Goal: Task Accomplishment & Management: Use online tool/utility

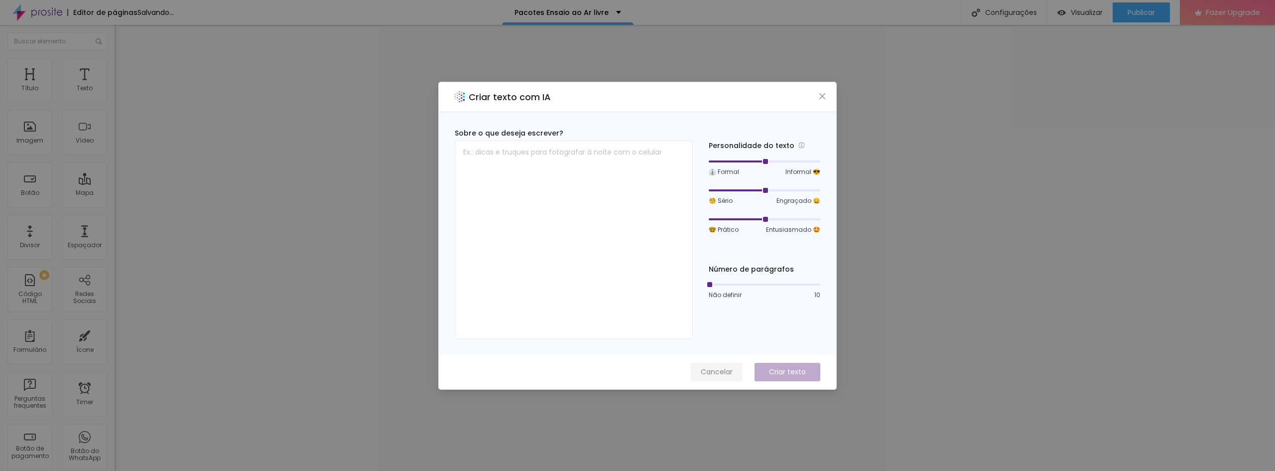
click at [708, 377] on span "Cancelar" at bounding box center [717, 372] width 32 height 10
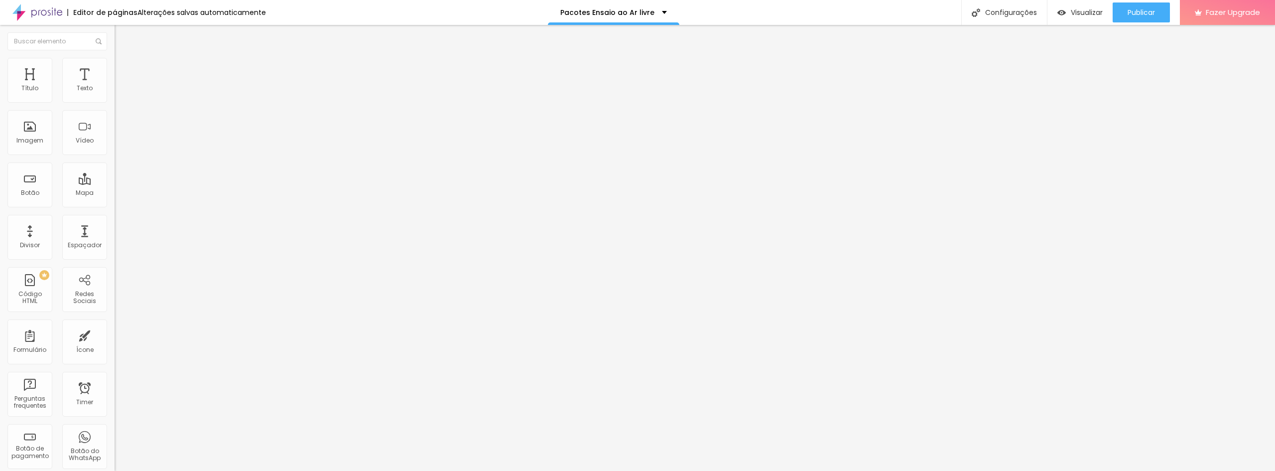
click at [115, 86] on span "Trocar imagem" at bounding box center [142, 81] width 54 height 8
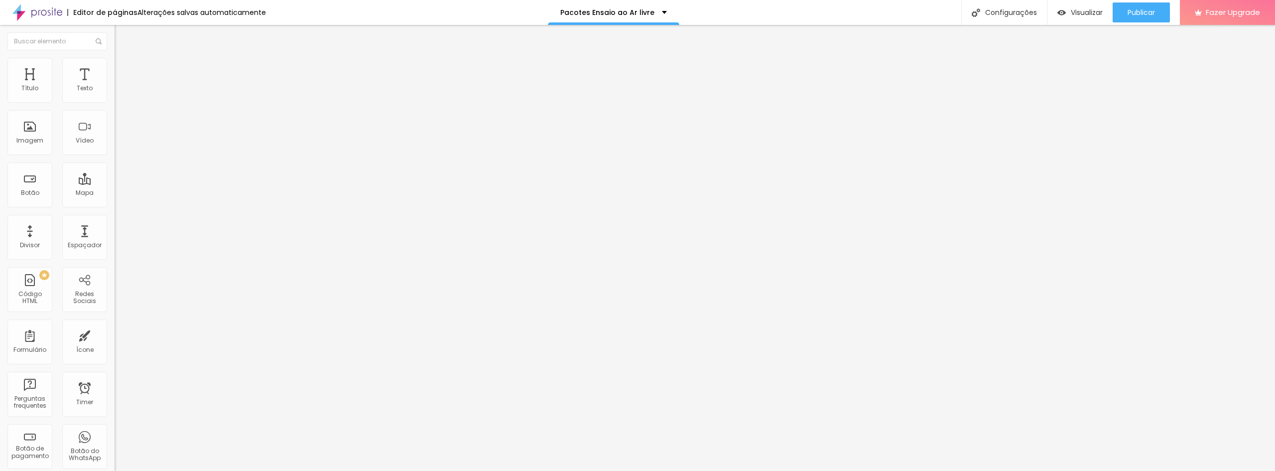
click at [115, 86] on span "Trocar imagem" at bounding box center [142, 81] width 54 height 8
click at [115, 28] on button "Editar Seção" at bounding box center [172, 36] width 115 height 23
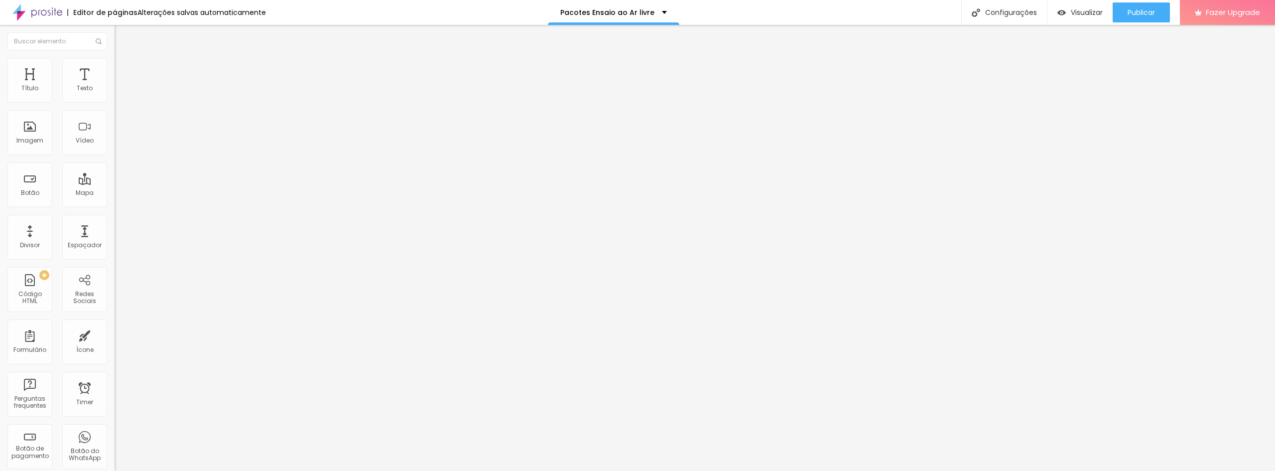
click at [124, 67] on span "Estilo" at bounding box center [131, 64] width 15 height 8
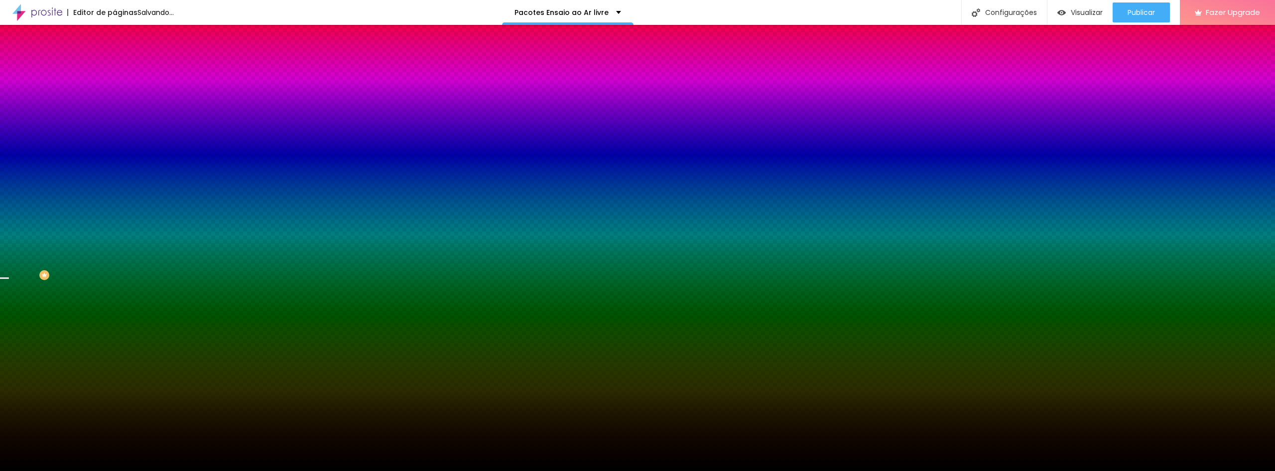
click at [115, 92] on span "Trocar imagem" at bounding box center [142, 87] width 54 height 8
drag, startPoint x: 837, startPoint y: 311, endPoint x: 726, endPoint y: 378, distance: 130.0
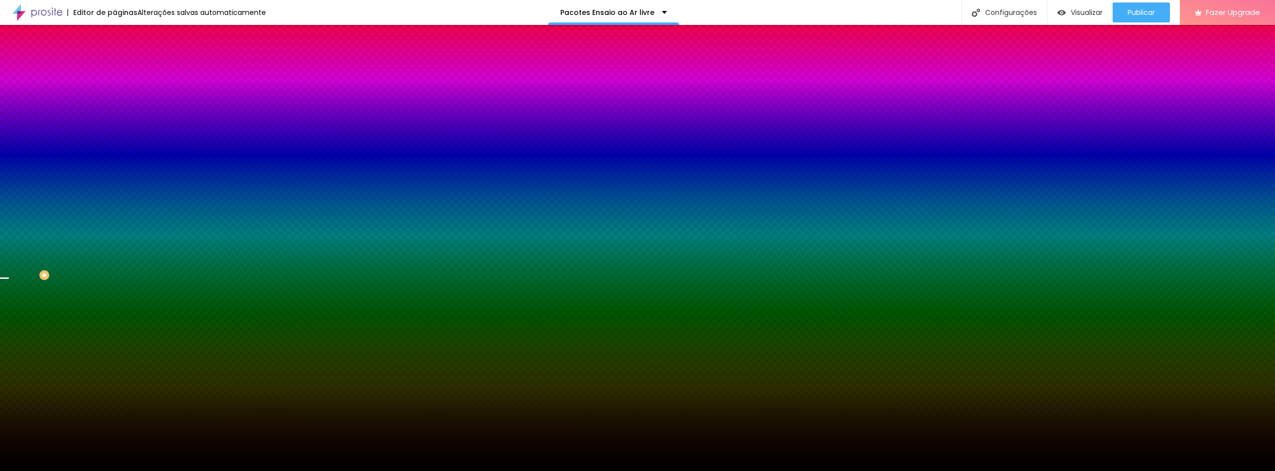
click at [115, 92] on span "Trocar imagem" at bounding box center [142, 87] width 54 height 8
drag, startPoint x: 908, startPoint y: 109, endPoint x: 1115, endPoint y: 376, distance: 338.3
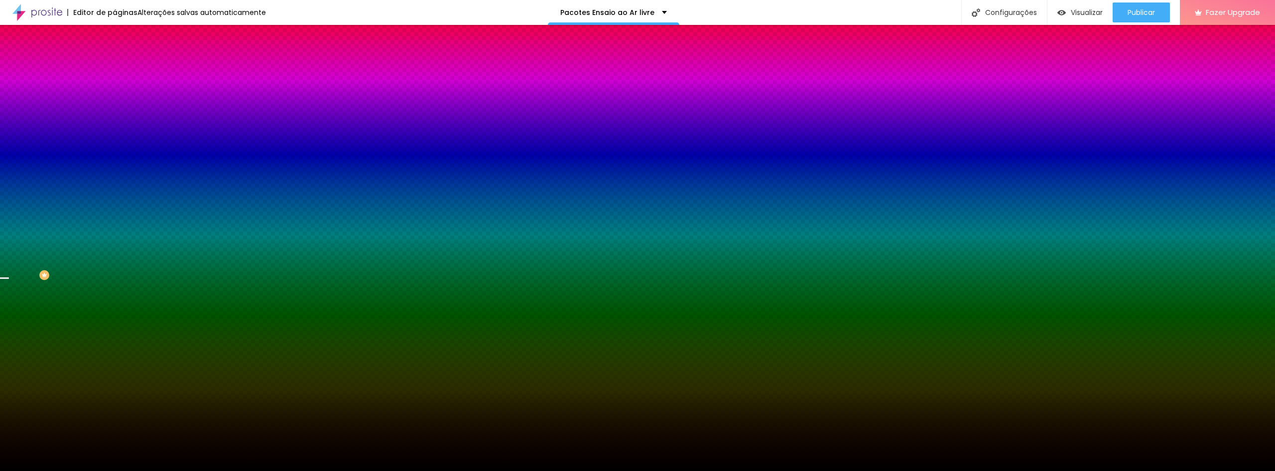
click at [115, 91] on div "Trocar imagem" at bounding box center [172, 87] width 115 height 7
click at [115, 92] on span "Trocar imagem" at bounding box center [142, 87] width 54 height 8
drag, startPoint x: 914, startPoint y: 108, endPoint x: 1141, endPoint y: 361, distance: 340.0
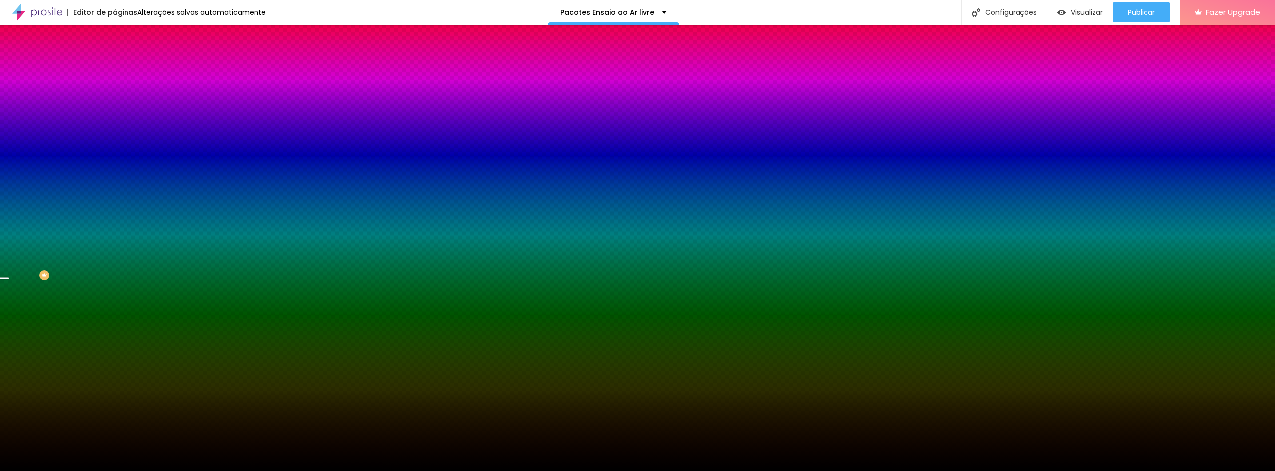
click at [115, 92] on span "Trocar imagem" at bounding box center [142, 87] width 54 height 8
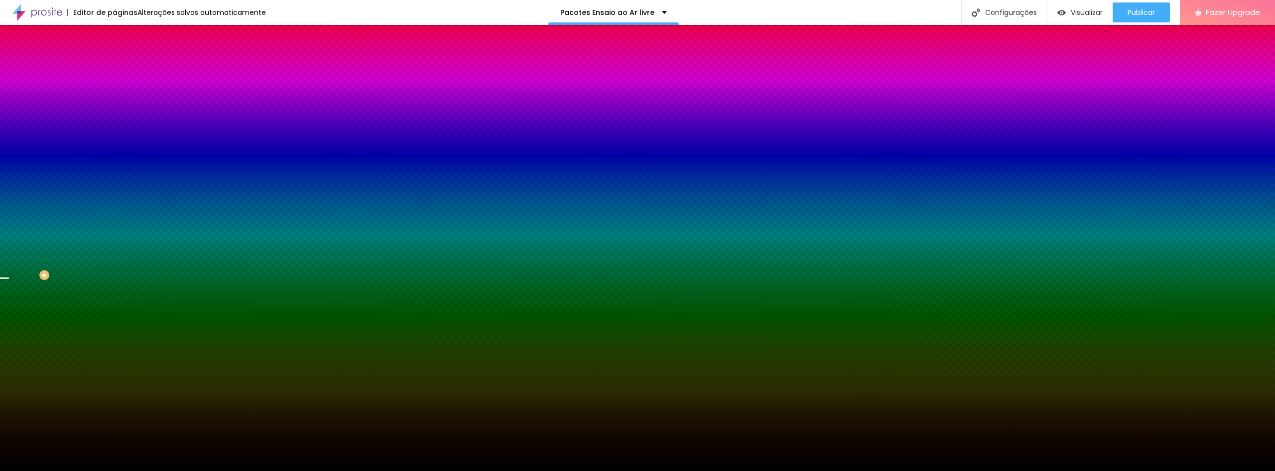
click at [115, 92] on span "Trocar imagem" at bounding box center [142, 87] width 54 height 8
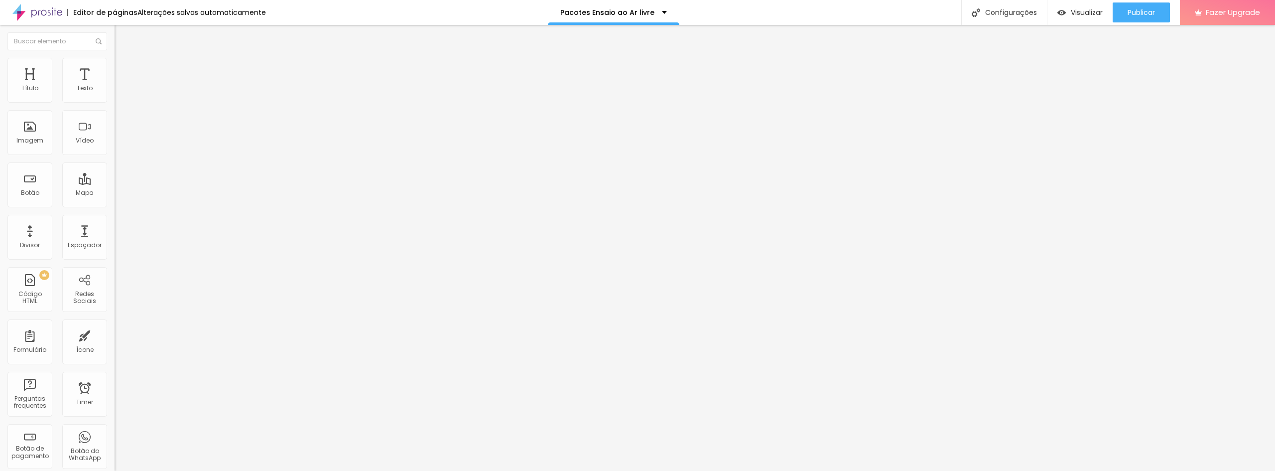
click at [115, 103] on div "Modo Encaixotado Encaixotado Completo" at bounding box center [172, 91] width 115 height 27
click at [115, 91] on span "Encaixotado" at bounding box center [134, 86] width 39 height 8
click at [115, 106] on span "Completo" at bounding box center [130, 102] width 30 height 8
click at [115, 97] on span "Encaixotado" at bounding box center [134, 92] width 39 height 8
click at [115, 68] on li "Avançado" at bounding box center [172, 73] width 115 height 10
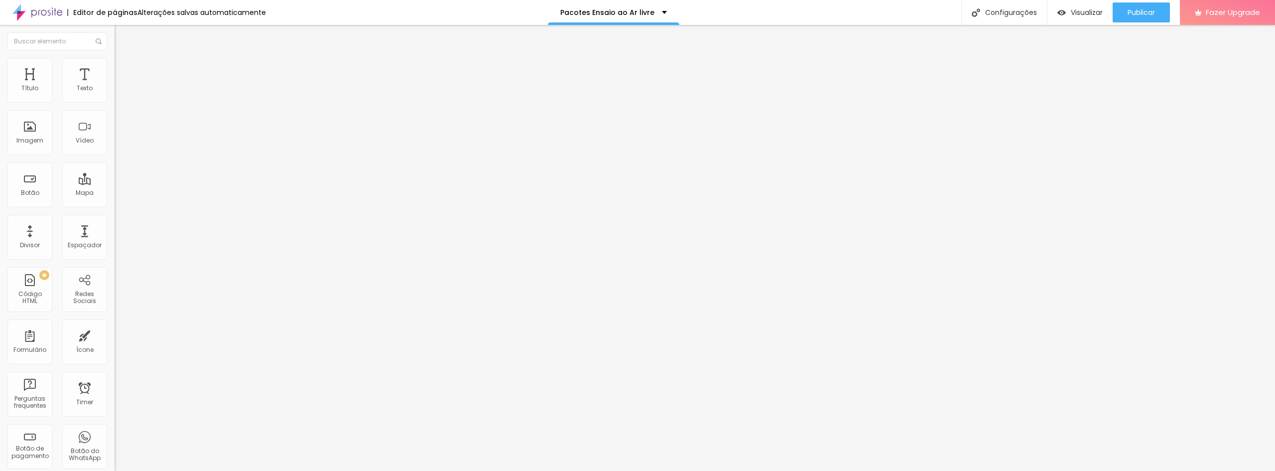
type input "86"
type input "150"
type input "160"
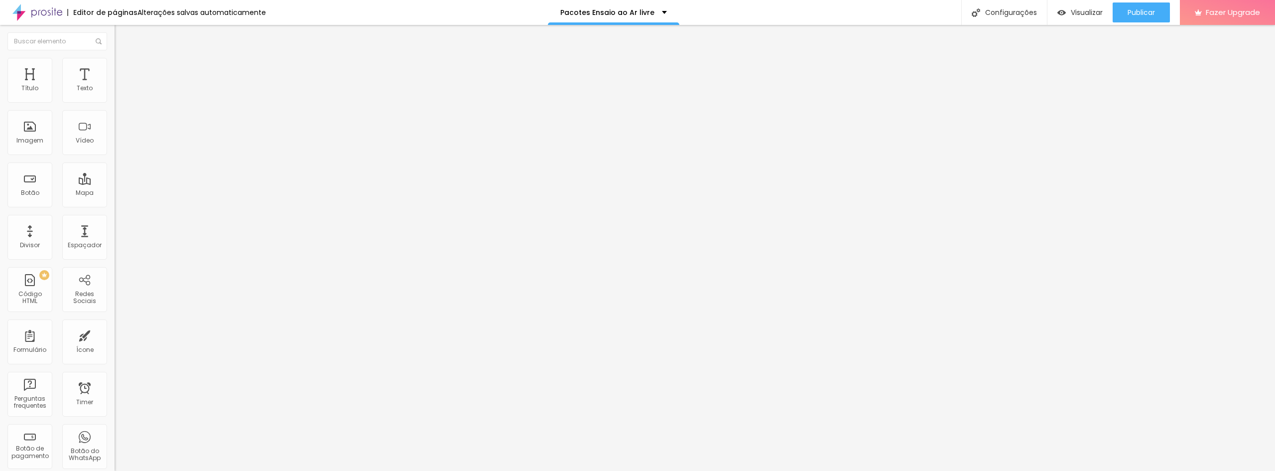
type input "160"
type input "187"
type input "208"
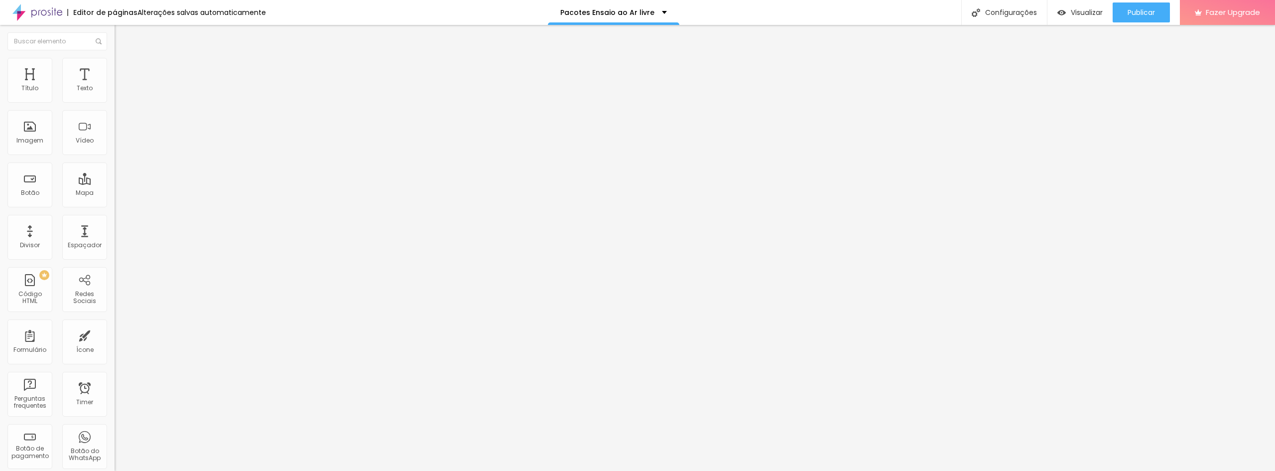
type input "218"
type input "223"
type input "229"
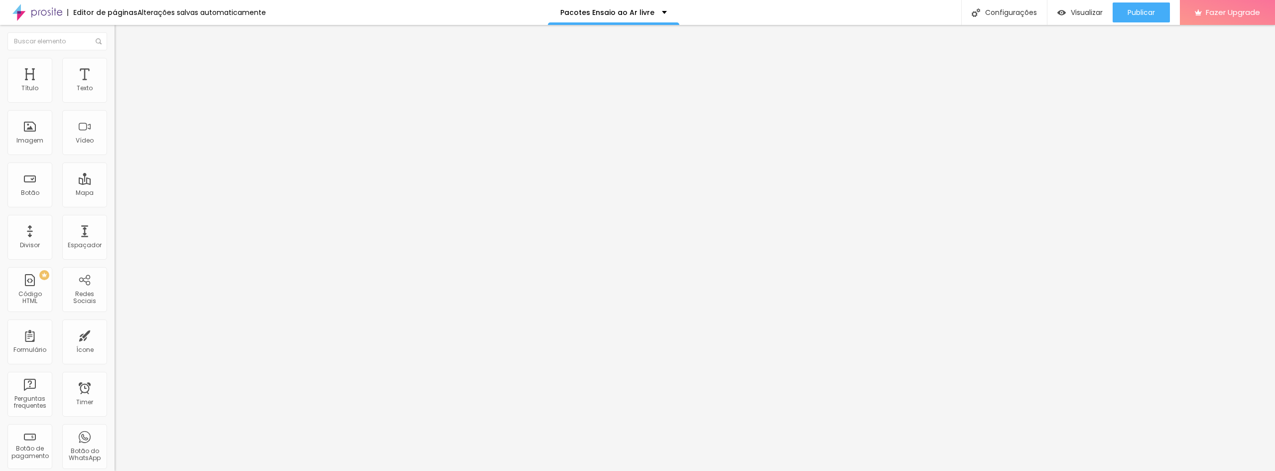
type input "229"
type input "239"
type input "250"
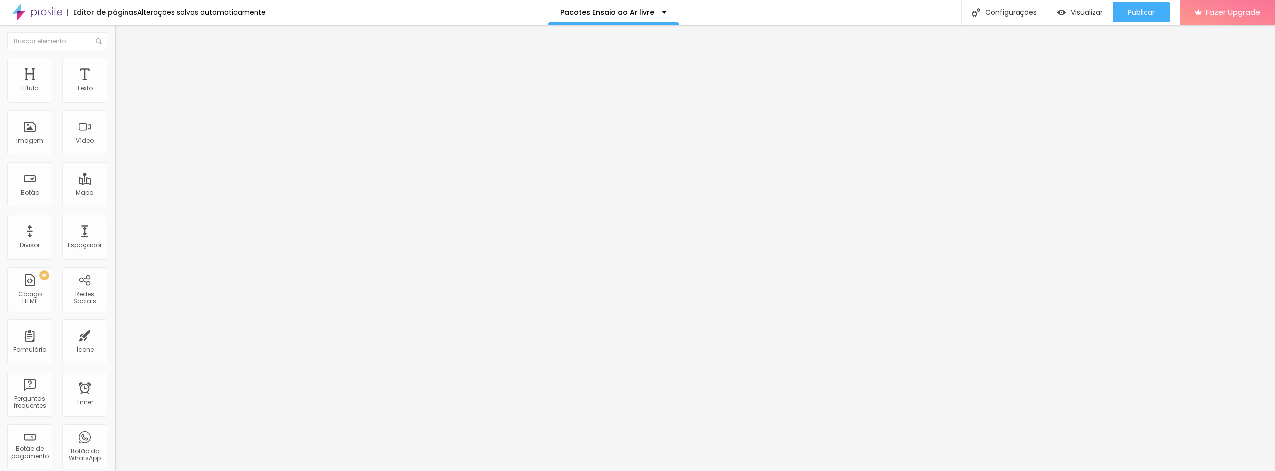
type input "260"
type input "271"
type input "276"
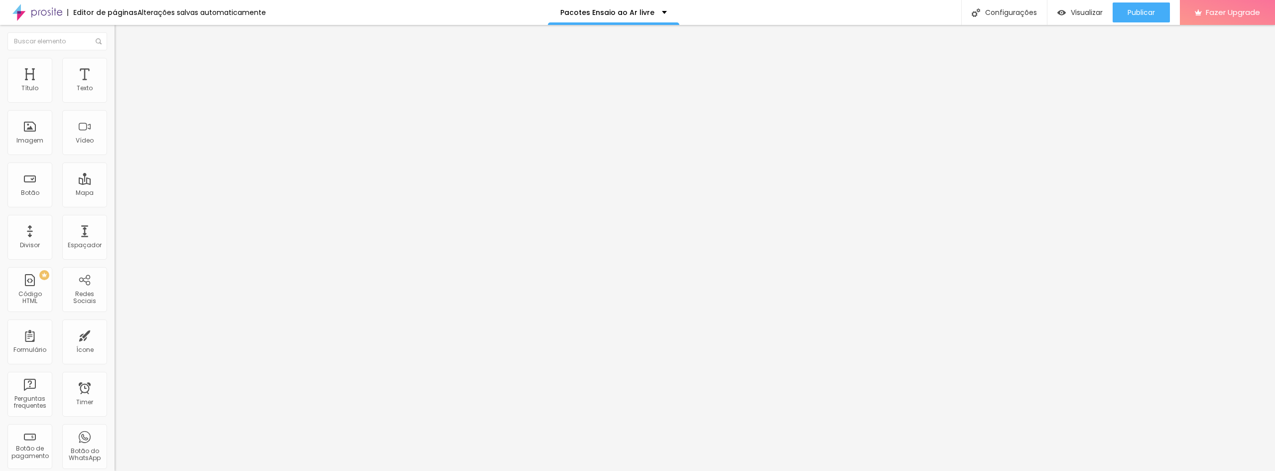
type input "276"
type input "292"
type input "302"
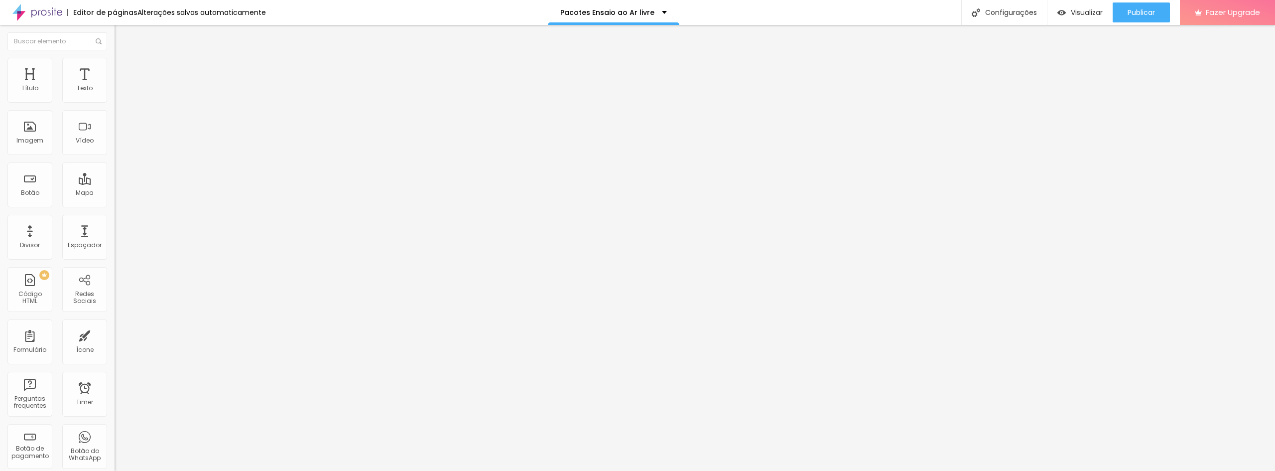
type input "313"
type input "318"
type input "324"
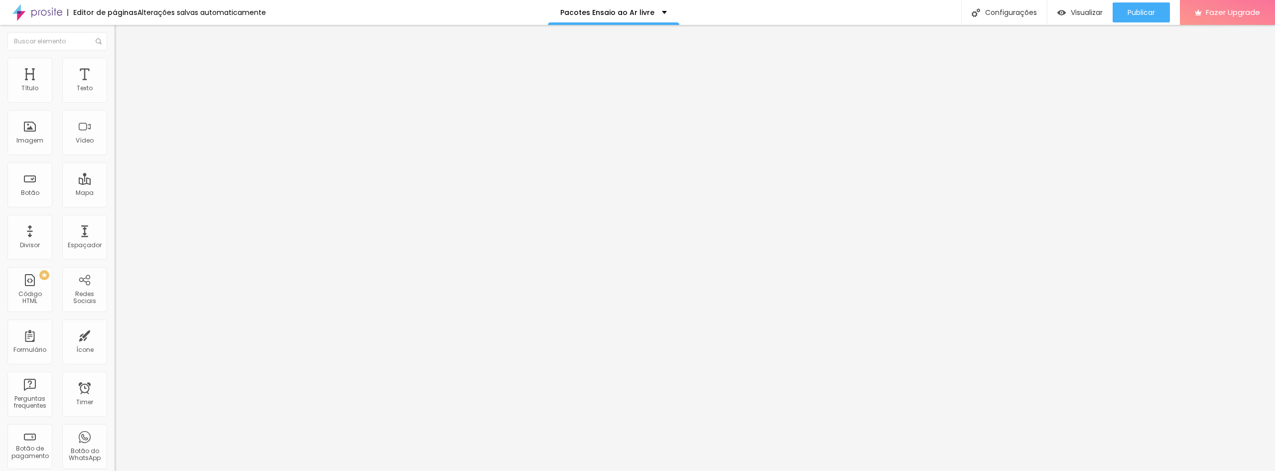
type input "324"
type input "318"
type input "313"
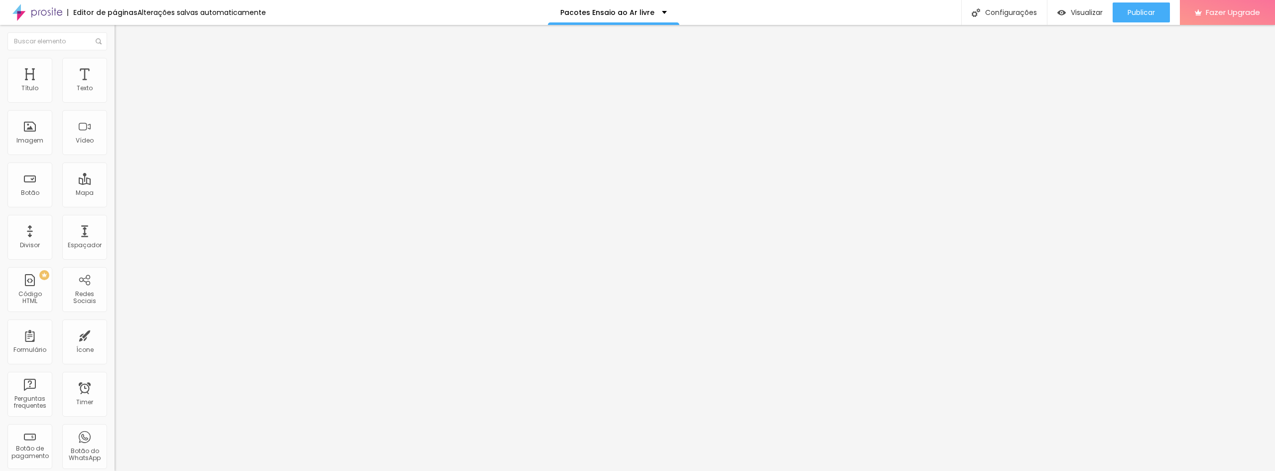
type input "308"
type input "302"
type input "287"
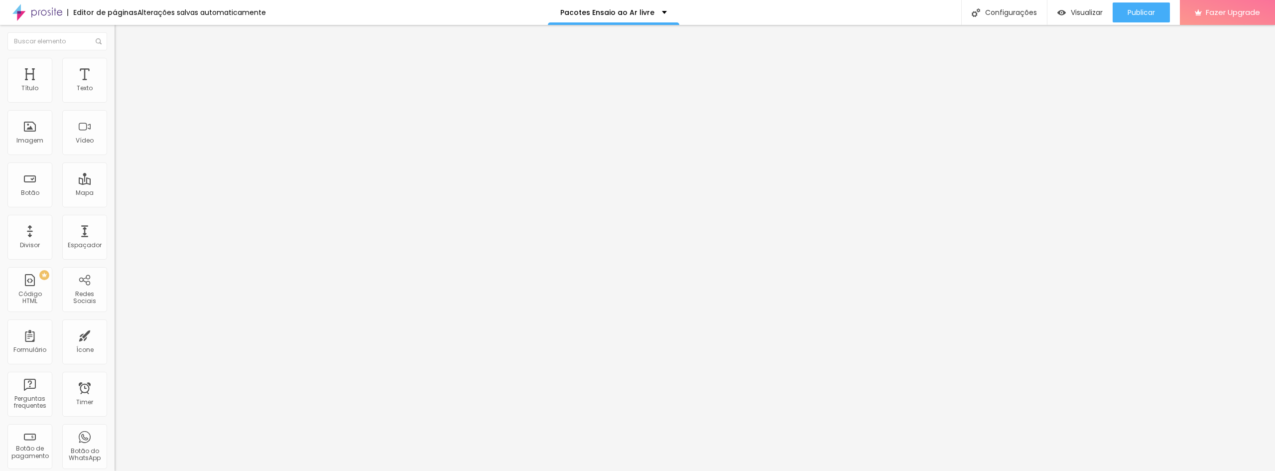
type input "287"
type input "281"
type input "266"
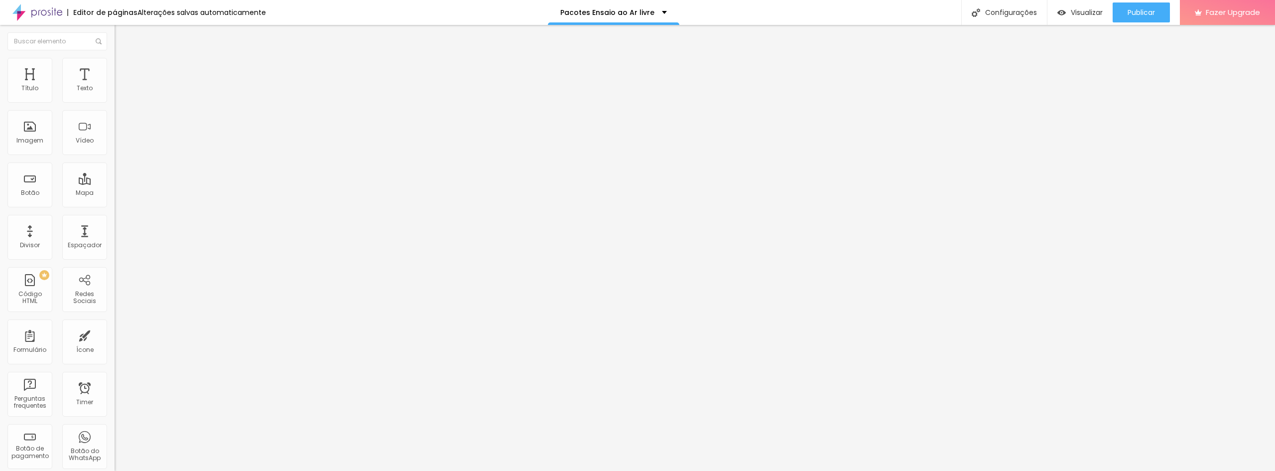
type input "255"
type input "245"
type input "234"
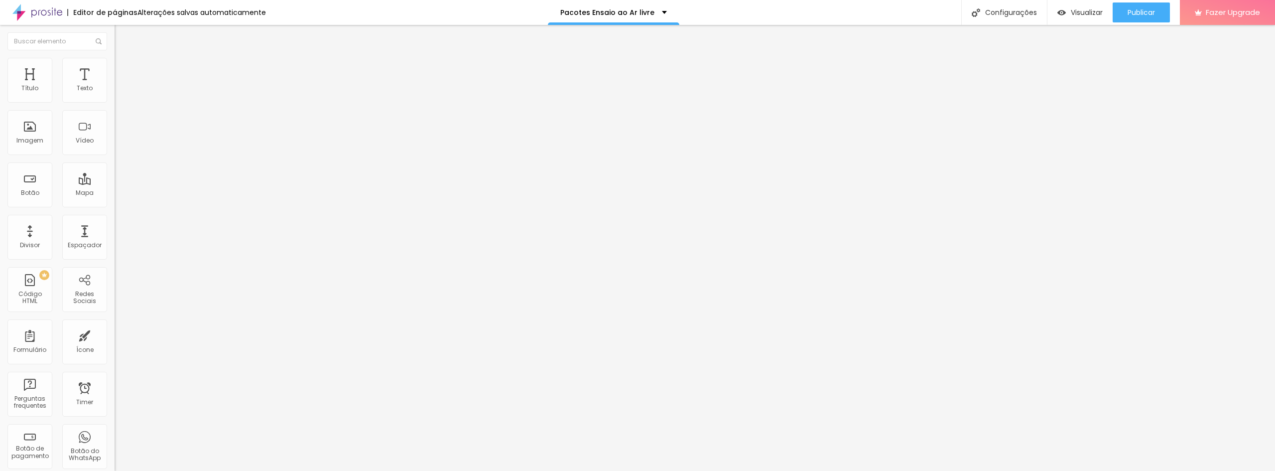
type input "234"
type input "218"
type input "202"
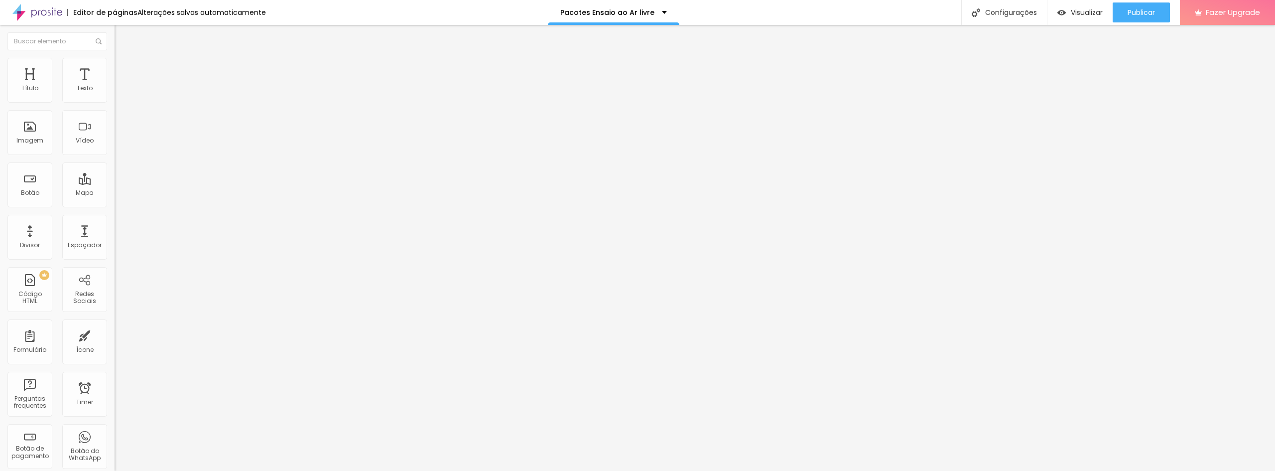
type input "197"
type input "187"
type input "181"
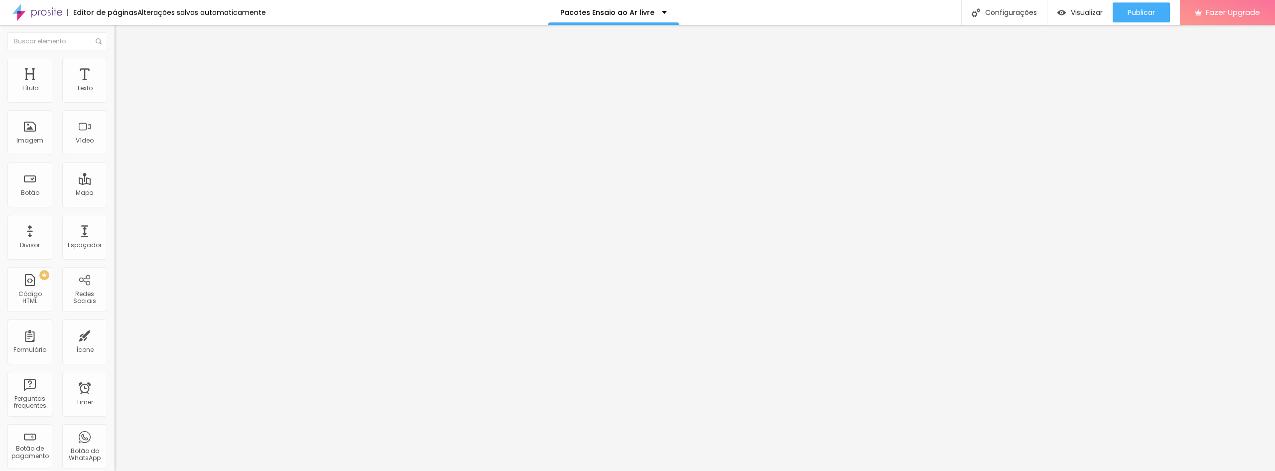
type input "181"
type input "171"
type input "165"
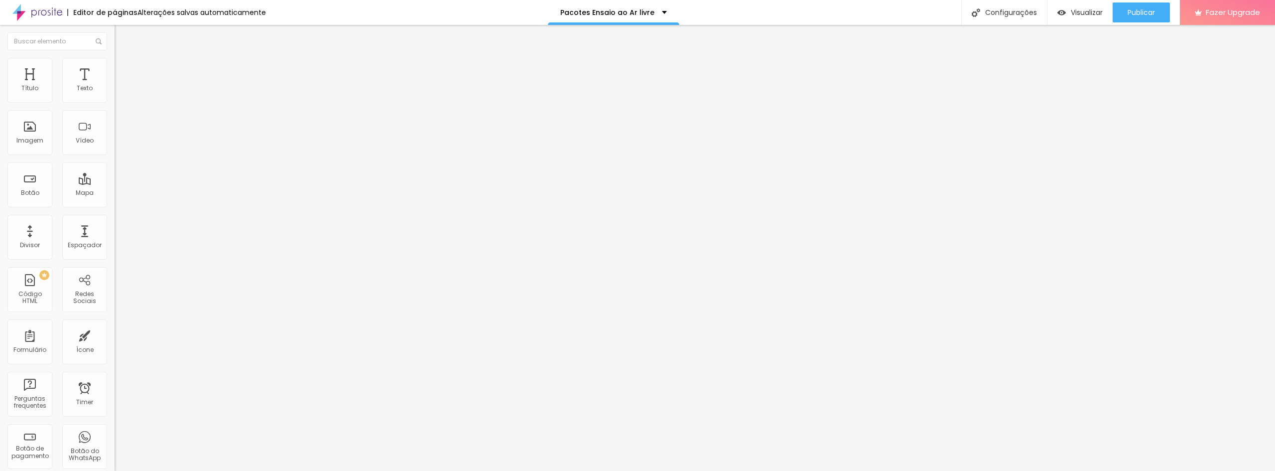
type input "150"
type input "134"
type input "129"
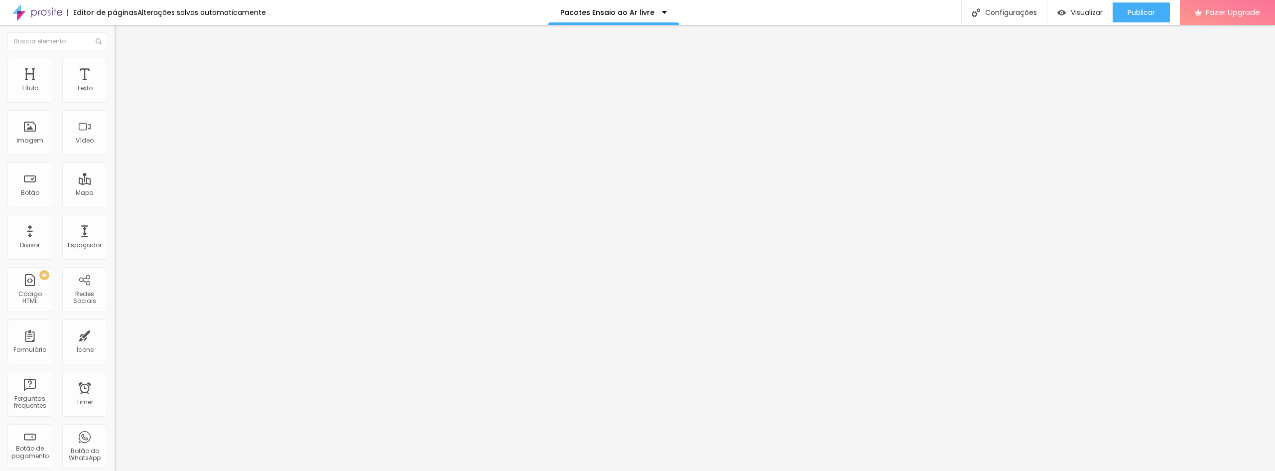
type input "129"
type input "118"
type input "113"
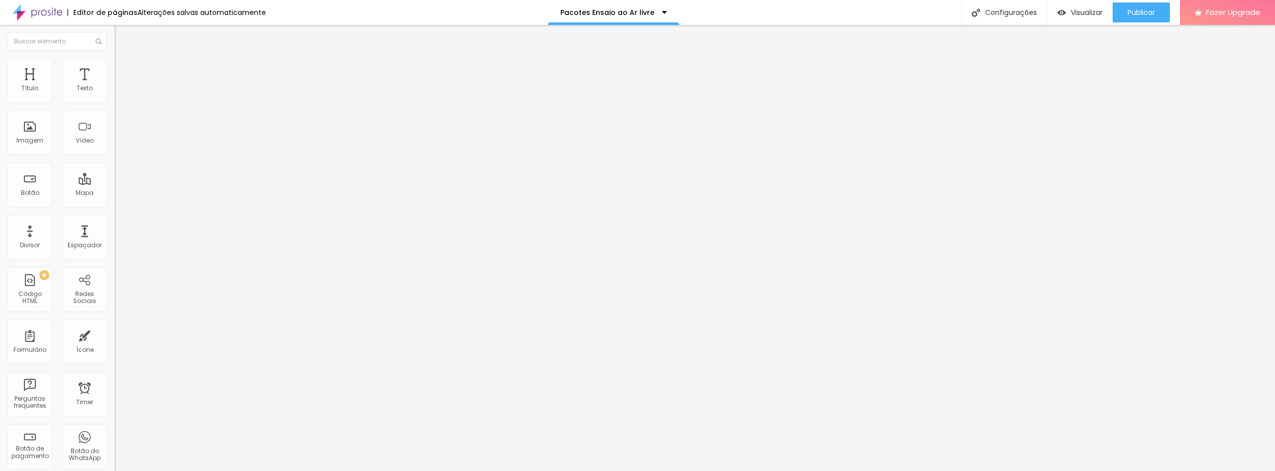
type input "108"
type input "102"
type input "92"
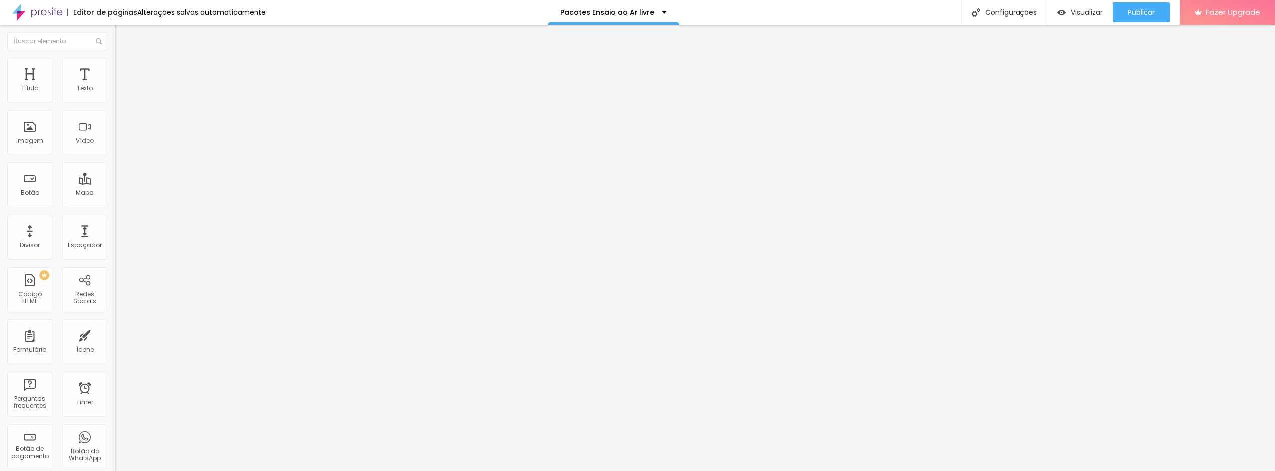
type input "92"
drag, startPoint x: 29, startPoint y: 120, endPoint x: 31, endPoint y: 125, distance: 5.4
type input "92"
click at [115, 334] on input "range" at bounding box center [147, 338] width 64 height 8
click at [122, 40] on div "Editar Seção" at bounding box center [151, 36] width 59 height 8
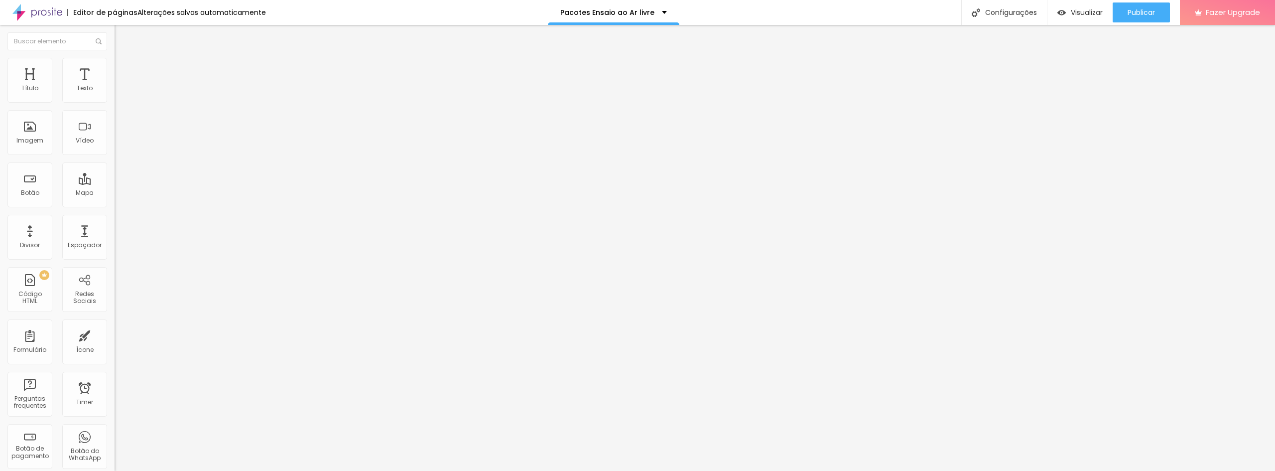
click at [124, 67] on span "Estilo" at bounding box center [131, 64] width 15 height 8
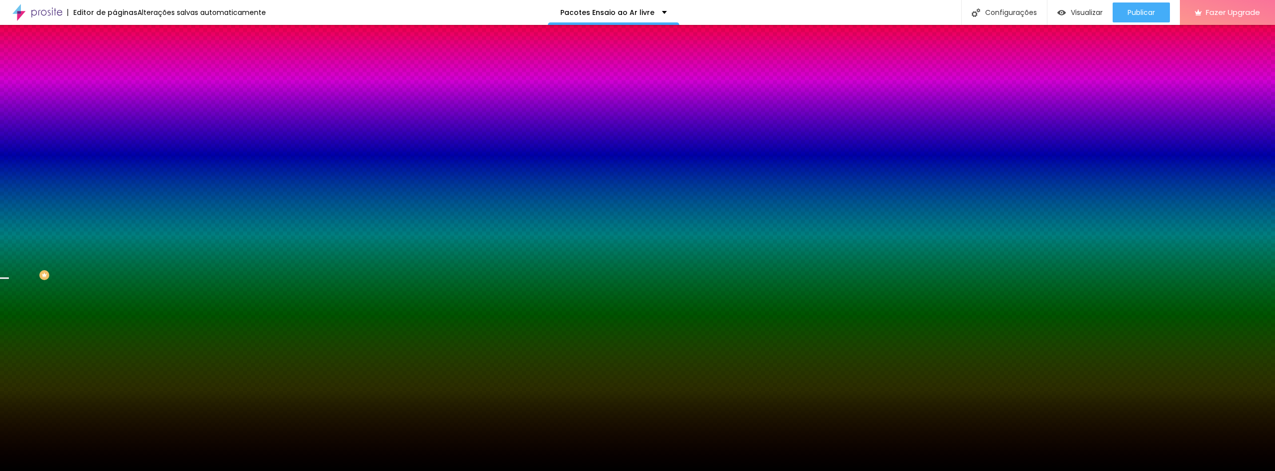
click at [115, 92] on span "Trocar imagem" at bounding box center [142, 87] width 54 height 8
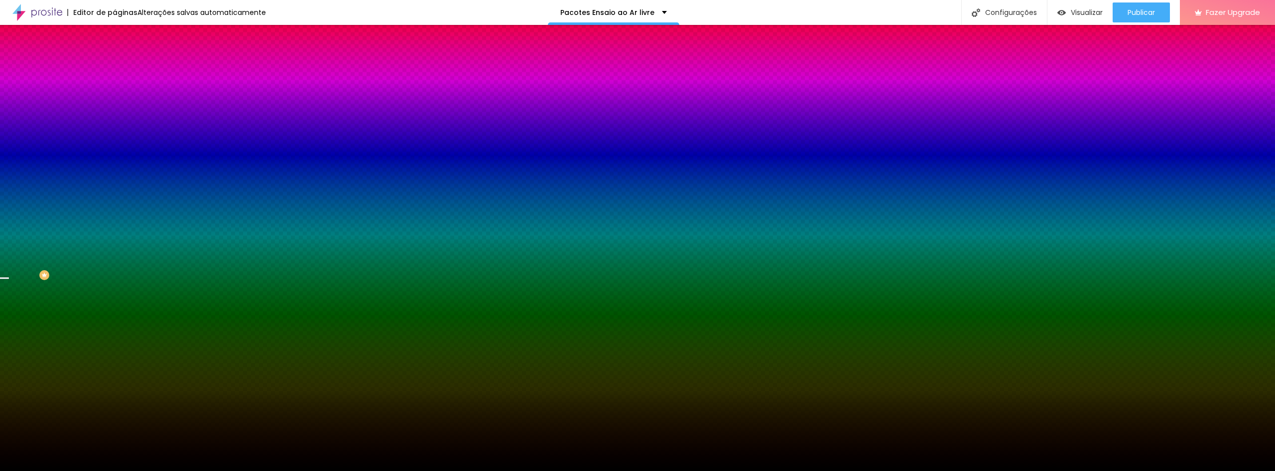
click at [115, 92] on span "Trocar imagem" at bounding box center [142, 87] width 54 height 8
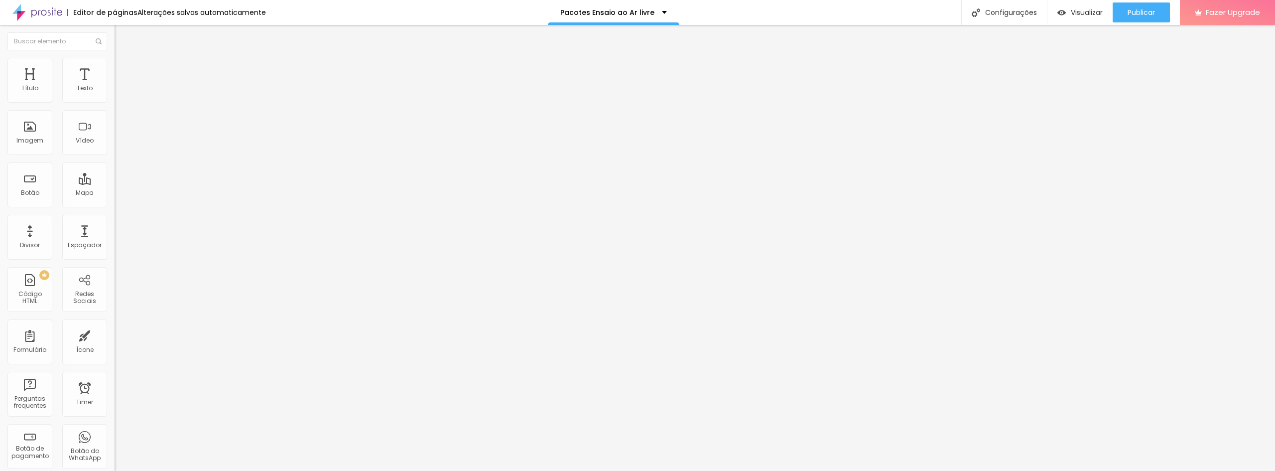
click at [115, 85] on div "Adicionar imagem" at bounding box center [172, 81] width 115 height 7
click at [115, 86] on span "Adicionar imagem" at bounding box center [147, 81] width 64 height 8
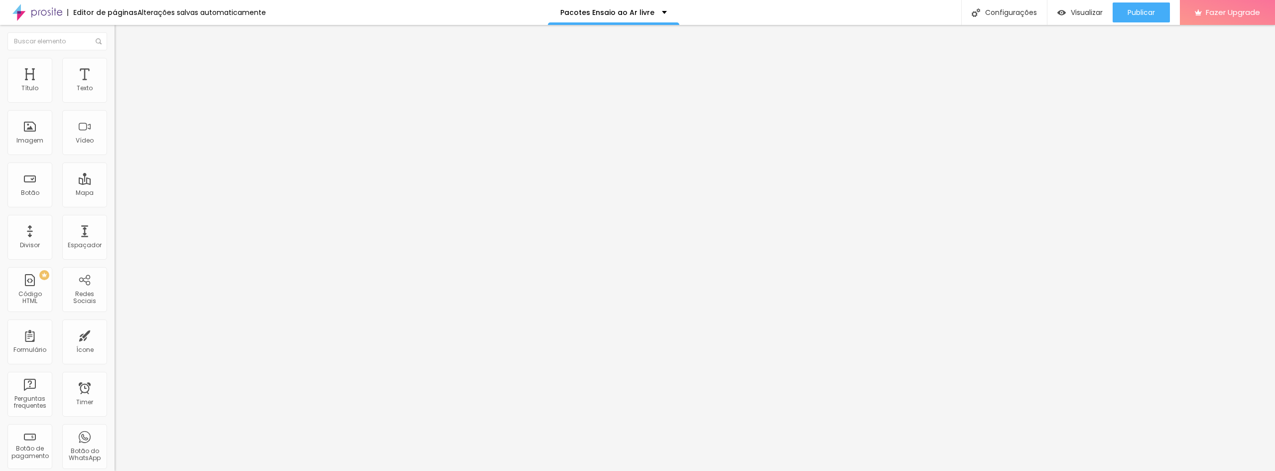
click at [115, 86] on span "Trocar imagem" at bounding box center [142, 81] width 54 height 8
click at [115, 156] on span "Original" at bounding box center [127, 151] width 24 height 8
click at [139, 162] on span "16:9" at bounding box center [144, 157] width 11 height 8
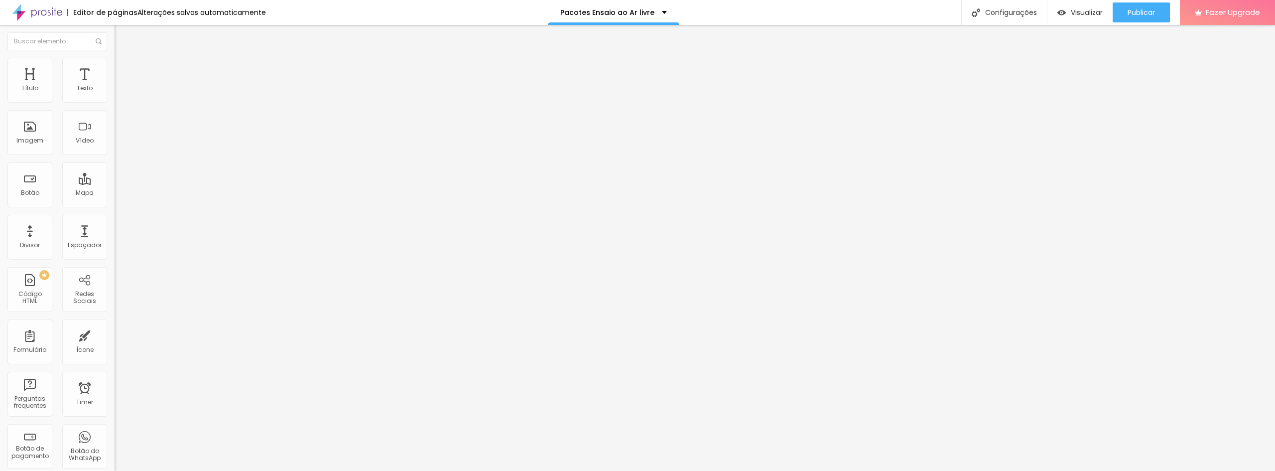
click at [115, 156] on span "Original" at bounding box center [127, 151] width 24 height 8
click at [115, 161] on div "Cinema 16:9" at bounding box center [172, 158] width 115 height 6
click at [115, 86] on span "Trocar imagem" at bounding box center [142, 81] width 54 height 8
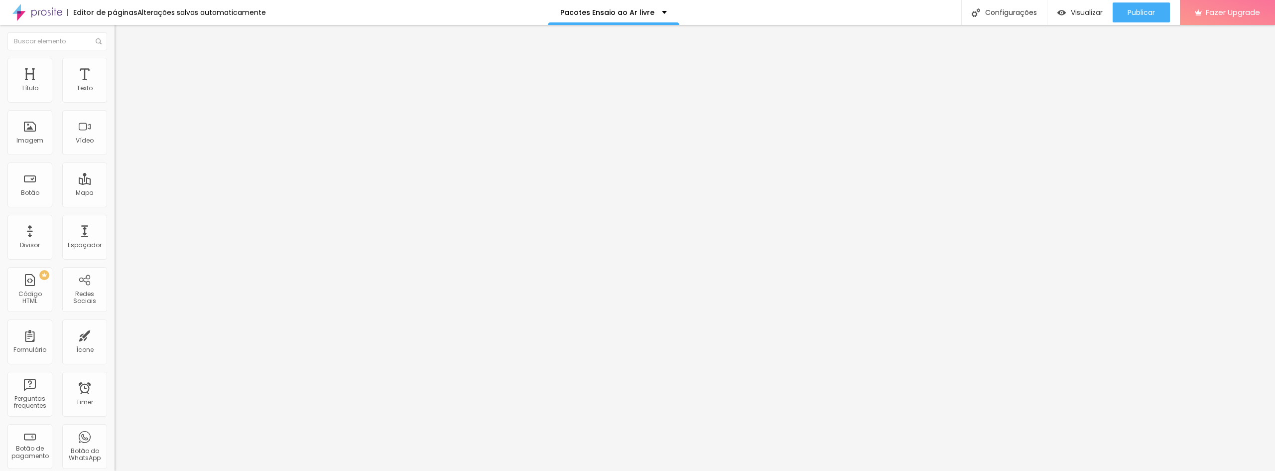
click at [115, 156] on span "Original" at bounding box center [127, 151] width 24 height 8
click at [115, 162] on span "Cinema" at bounding box center [127, 157] width 25 height 8
click at [115, 86] on span "Trocar imagem" at bounding box center [142, 81] width 54 height 8
drag, startPoint x: 829, startPoint y: 79, endPoint x: 794, endPoint y: 79, distance: 35.4
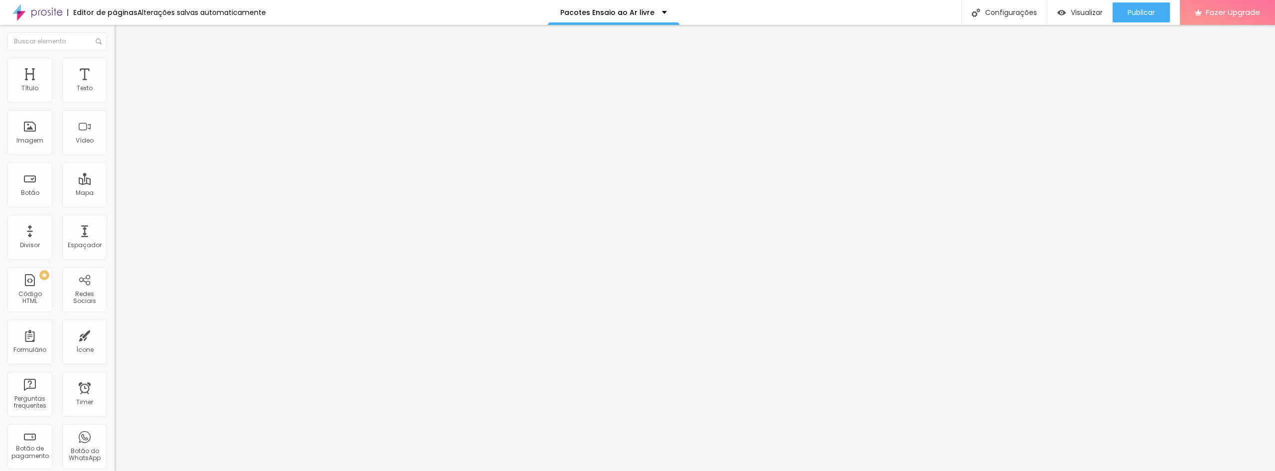
click at [115, 61] on li "Estilo" at bounding box center [172, 63] width 115 height 10
click at [115, 68] on li "Avançado" at bounding box center [172, 73] width 115 height 10
click at [124, 68] on span "Estilo" at bounding box center [131, 64] width 15 height 8
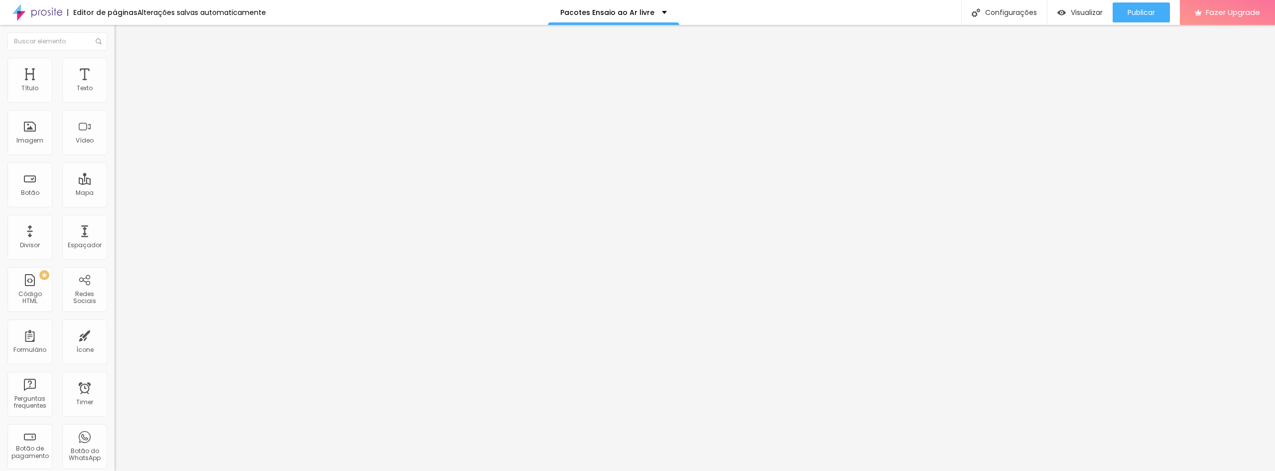
click at [115, 57] on img at bounding box center [119, 52] width 9 height 9
click at [1129, 14] on span "Publicar" at bounding box center [1141, 12] width 27 height 8
click at [1024, 16] on div "Configurações" at bounding box center [995, 12] width 86 height 25
click at [1064, 7] on div "Visualizar" at bounding box center [1079, 12] width 45 height 20
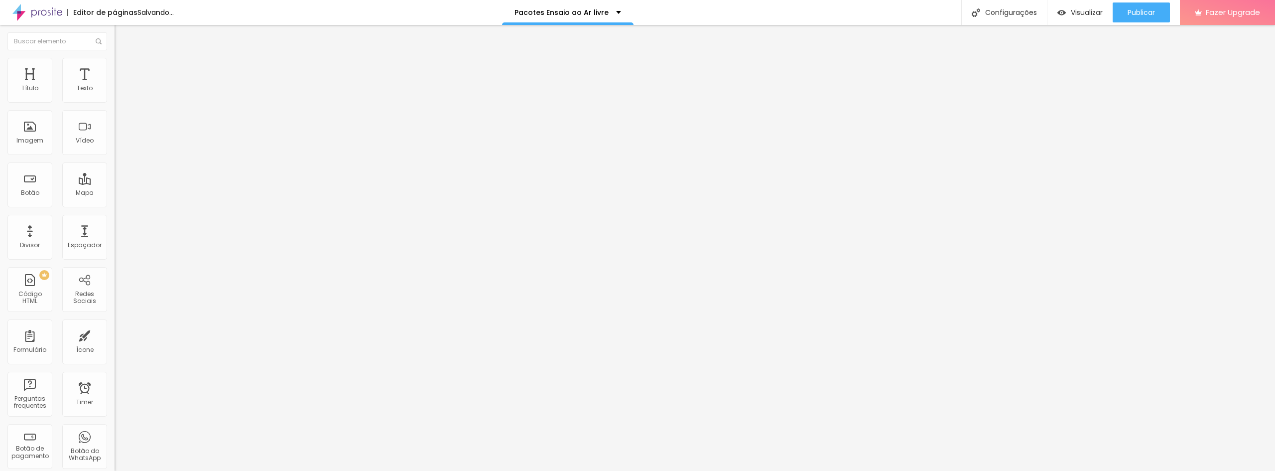
click at [115, 85] on div "Adicionar imagem" at bounding box center [172, 81] width 115 height 7
click at [115, 86] on span "Adicionar imagem" at bounding box center [147, 81] width 64 height 8
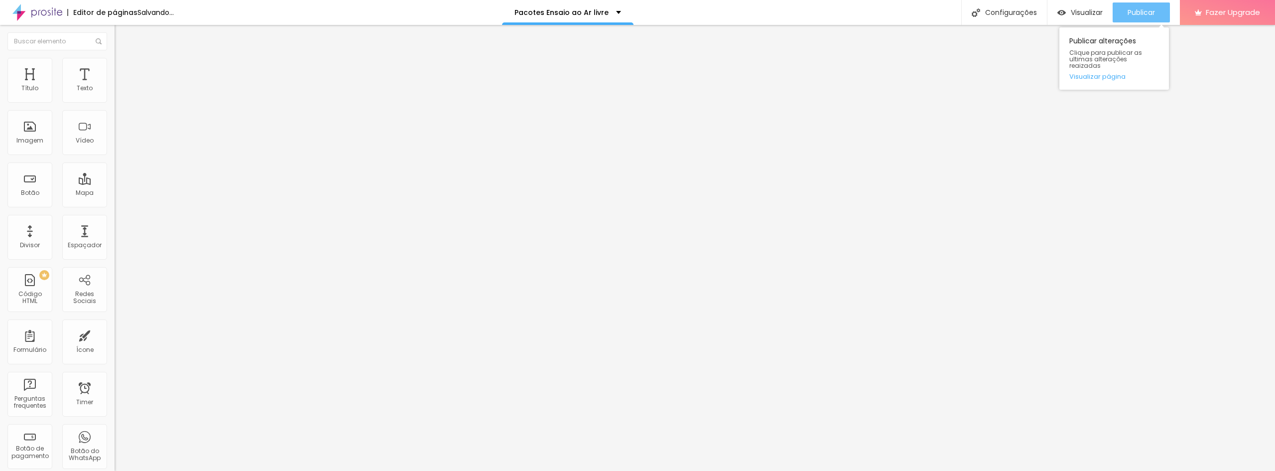
click at [1154, 11] on span "Publicar" at bounding box center [1141, 12] width 27 height 8
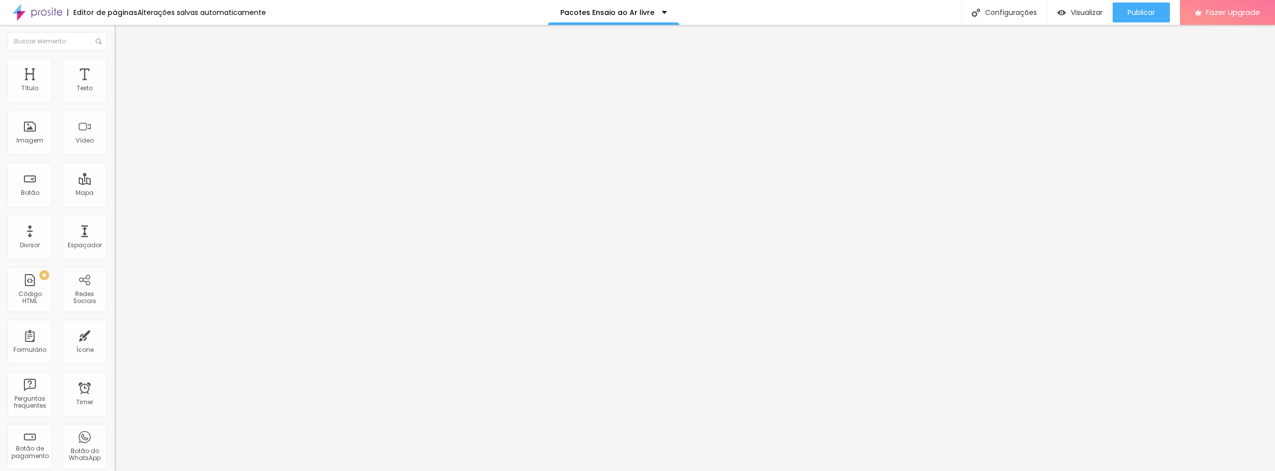
click at [115, 66] on li "Estilo" at bounding box center [172, 63] width 115 height 10
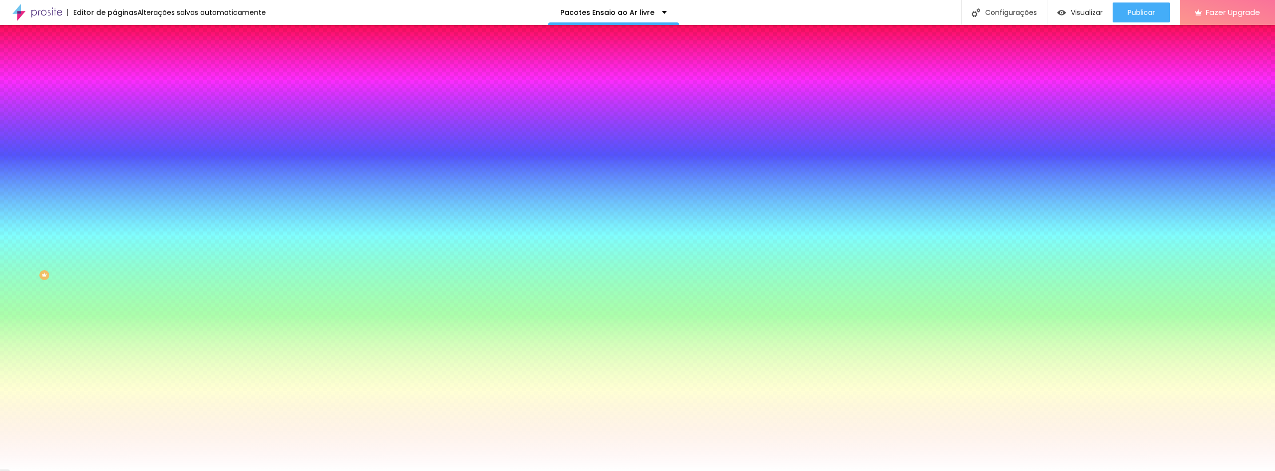
click at [115, 68] on img at bounding box center [119, 72] width 9 height 9
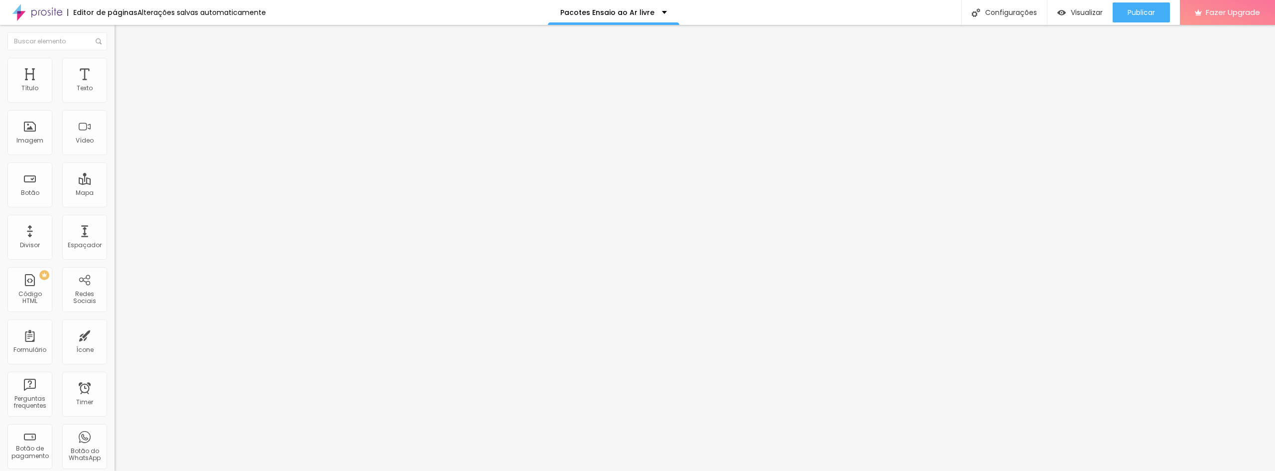
click at [115, 428] on div at bounding box center [172, 428] width 115 height 0
click at [1130, 21] on div "Publicar" at bounding box center [1141, 12] width 27 height 20
click at [115, 66] on ul "Conteúdo Estilo Avançado" at bounding box center [172, 63] width 115 height 30
click at [115, 66] on li "Estilo" at bounding box center [172, 63] width 115 height 10
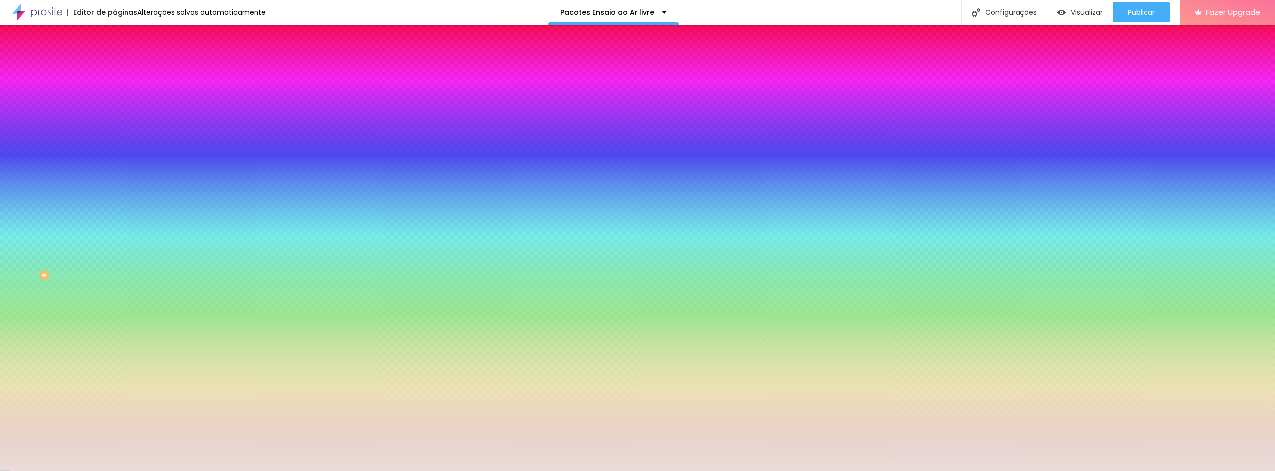
click at [115, 156] on button "button" at bounding box center [122, 161] width 14 height 10
type input "1"
type input "2"
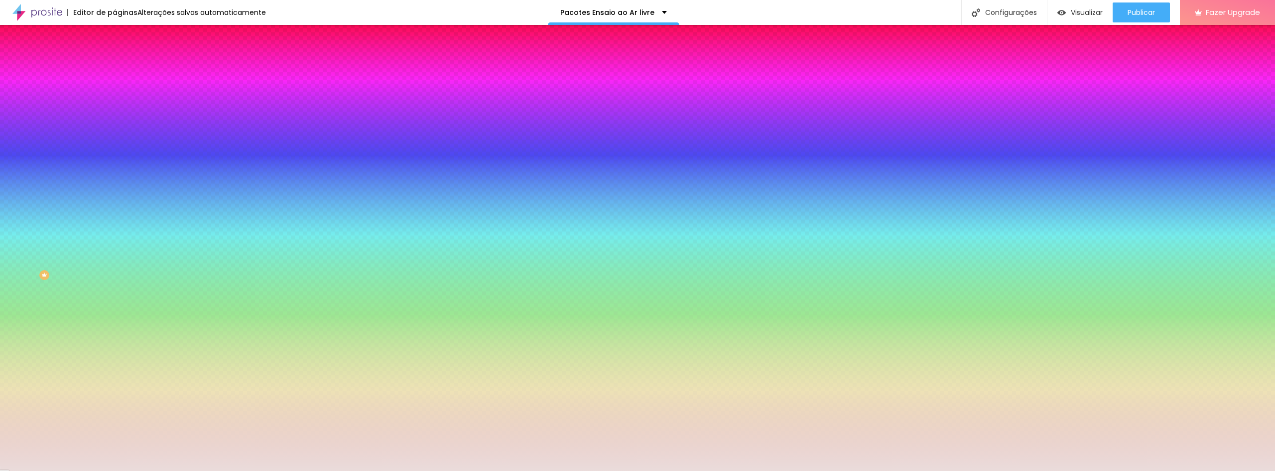
type input "3"
type input "4"
type input "3"
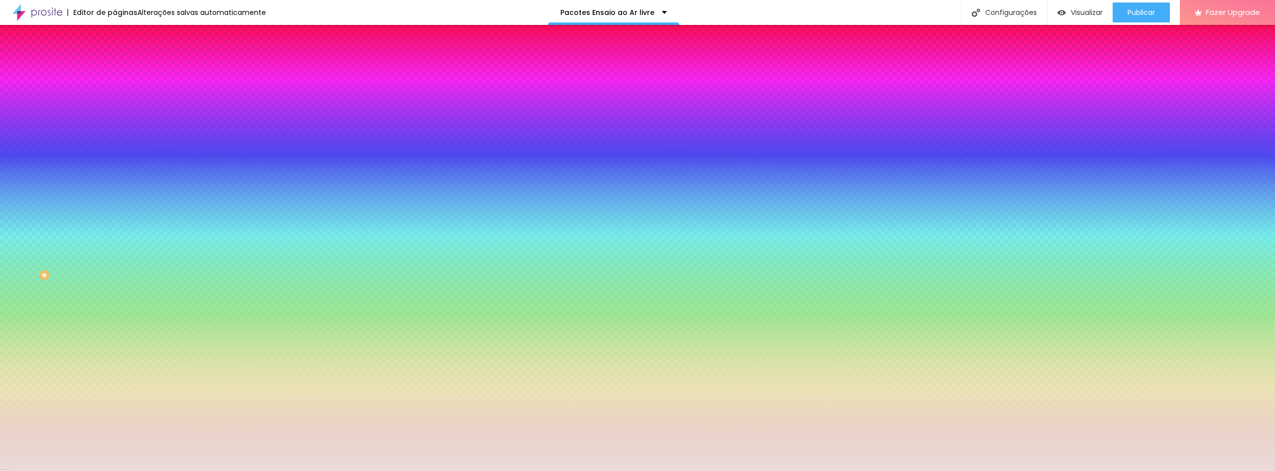
type input "3"
type input "2"
type input "1"
drag, startPoint x: 110, startPoint y: 211, endPoint x: 130, endPoint y: 220, distance: 22.3
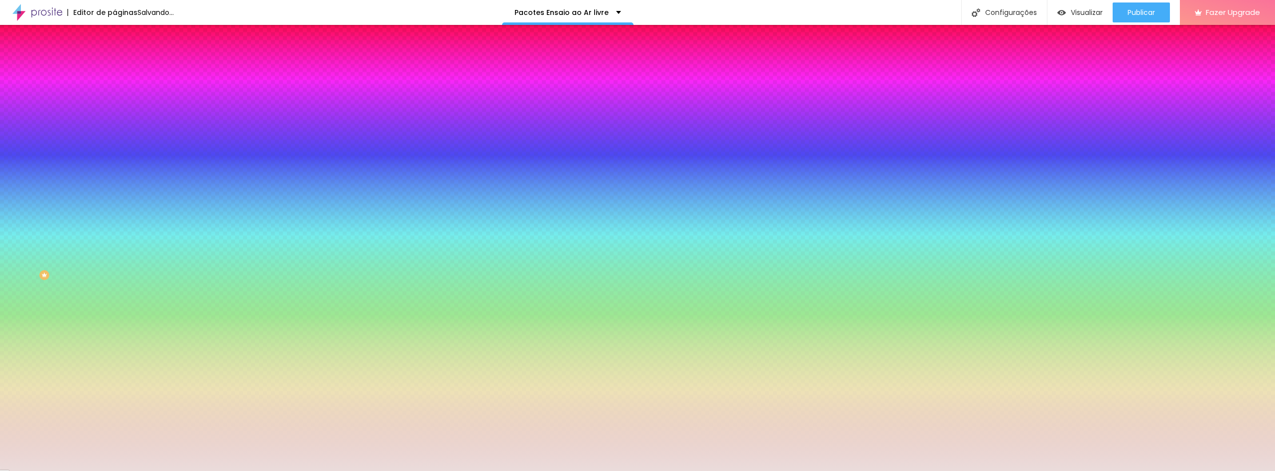
type input "1"
click at [619, 470] on div at bounding box center [637, 471] width 1275 height 0
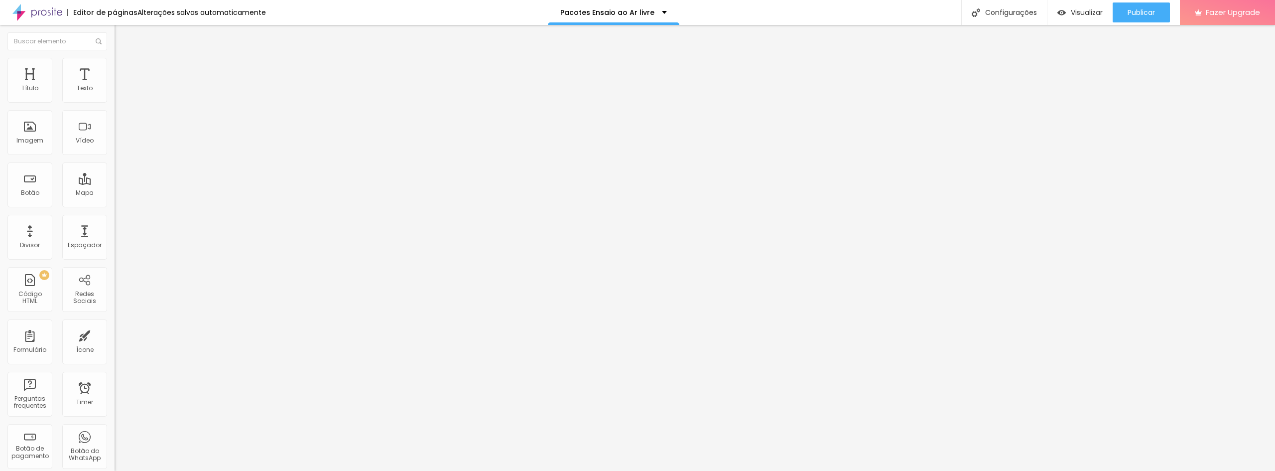
click at [115, 62] on li "Estilo" at bounding box center [172, 63] width 115 height 10
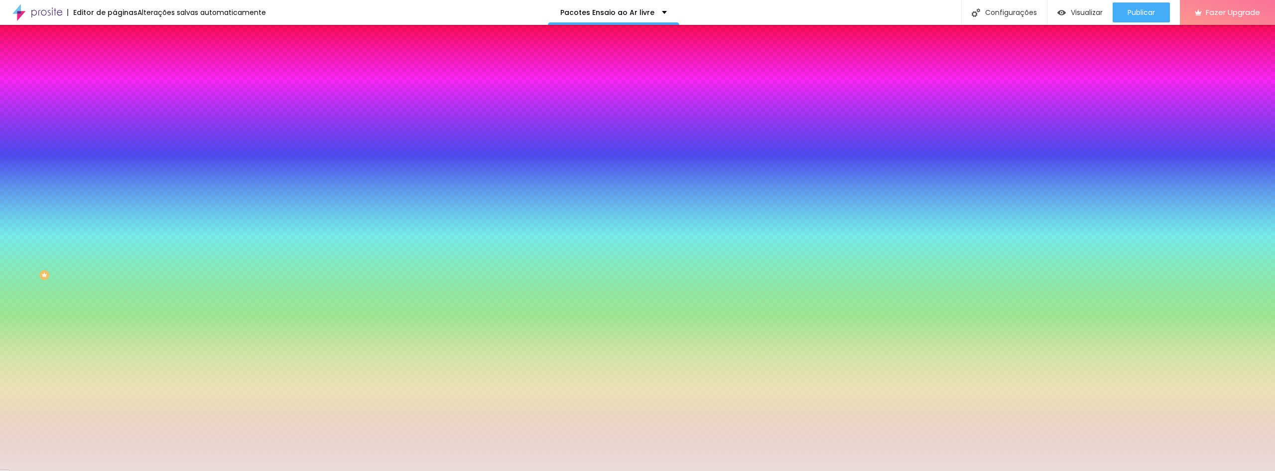
click at [120, 130] on icon "button" at bounding box center [122, 132] width 4 height 4
click at [101, 470] on div at bounding box center [637, 471] width 1275 height 0
click at [119, 157] on icon "button" at bounding box center [122, 160] width 6 height 6
type input "1"
drag, startPoint x: 109, startPoint y: 212, endPoint x: 127, endPoint y: 213, distance: 17.4
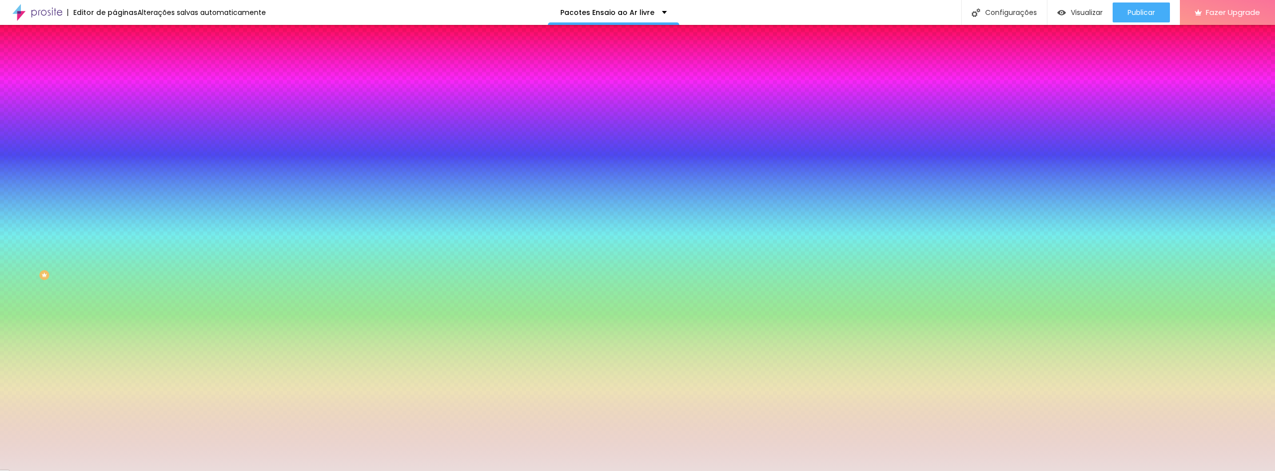
type input "1"
click at [807, 470] on div at bounding box center [637, 471] width 1275 height 0
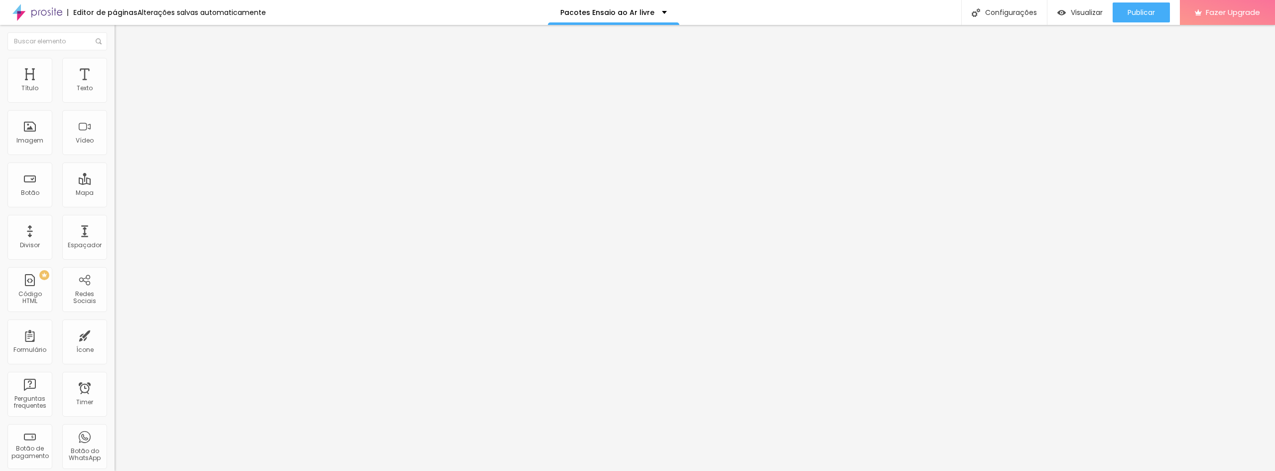
click at [115, 73] on ul "Conteúdo Estilo Avançado" at bounding box center [172, 63] width 115 height 30
click at [115, 66] on li "Estilo" at bounding box center [172, 63] width 115 height 10
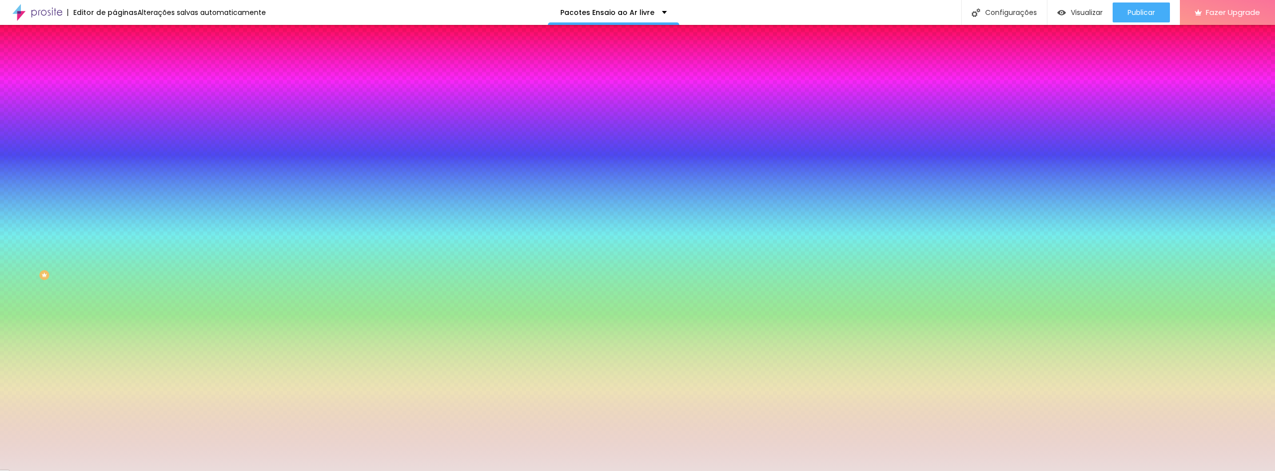
click at [119, 157] on icon "button" at bounding box center [122, 160] width 6 height 6
type input "1"
drag, startPoint x: 112, startPoint y: 214, endPoint x: 128, endPoint y: 215, distance: 15.9
type input "1"
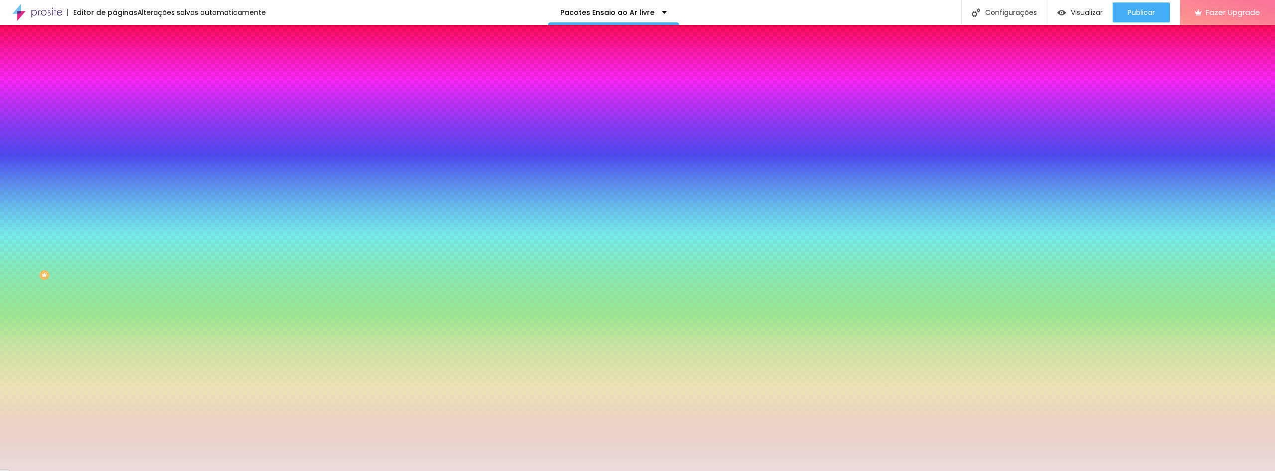
click at [307, 470] on div at bounding box center [637, 471] width 1275 height 0
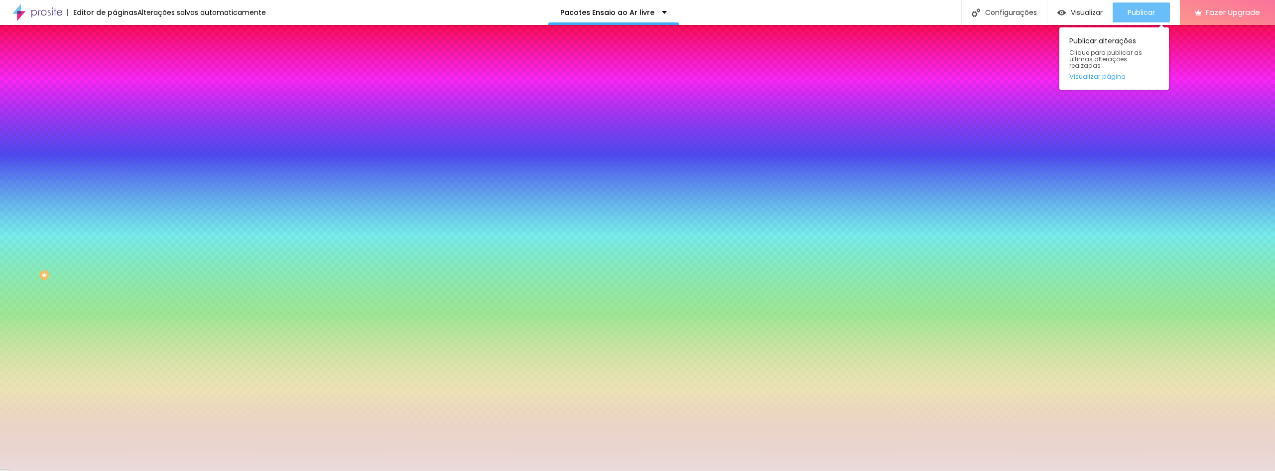
click at [1156, 10] on button "Publicar" at bounding box center [1141, 12] width 57 height 20
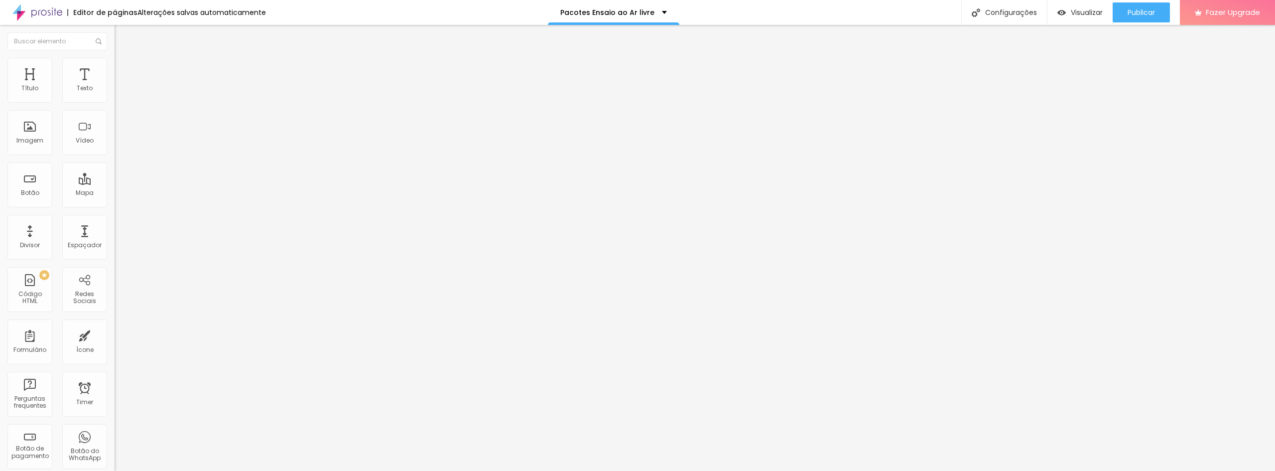
click at [115, 65] on ul "Estilo Avançado" at bounding box center [172, 58] width 115 height 20
click at [115, 59] on img at bounding box center [119, 62] width 9 height 9
click at [124, 59] on span "Estilo" at bounding box center [131, 54] width 15 height 8
click at [115, 65] on li "Avançado" at bounding box center [172, 63] width 115 height 10
click at [124, 59] on span "Estilo" at bounding box center [131, 54] width 15 height 8
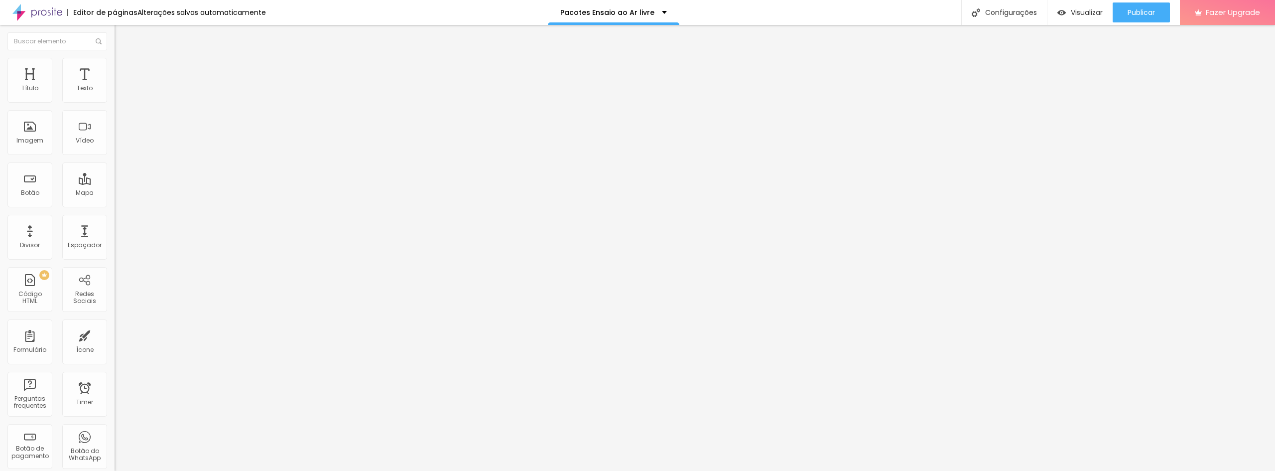
click at [123, 86] on span "Titulo 1" at bounding box center [139, 79] width 32 height 14
click at [1135, 14] on span "Publicar" at bounding box center [1141, 12] width 27 height 8
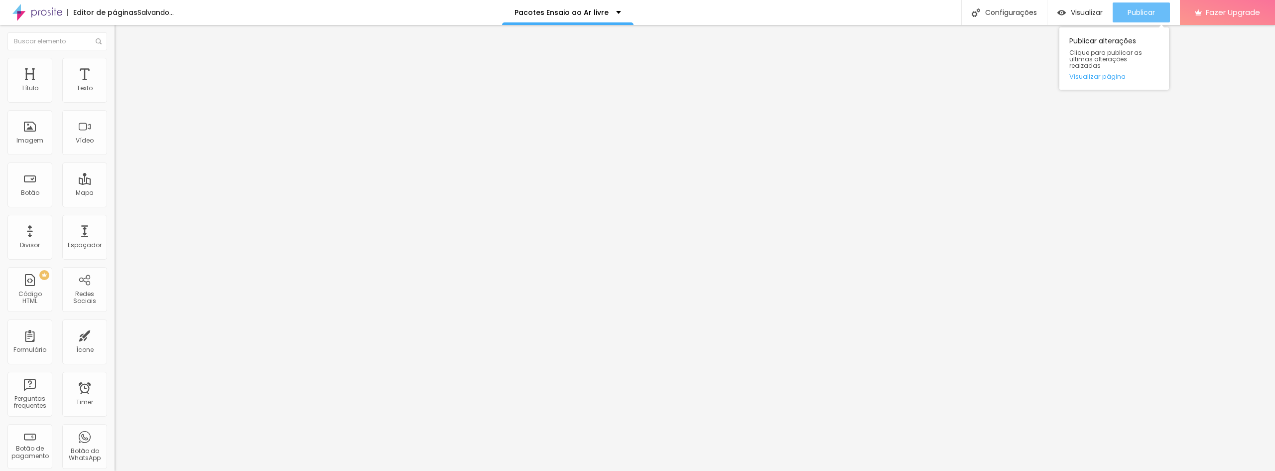
click at [1134, 9] on span "Publicar" at bounding box center [1141, 12] width 27 height 8
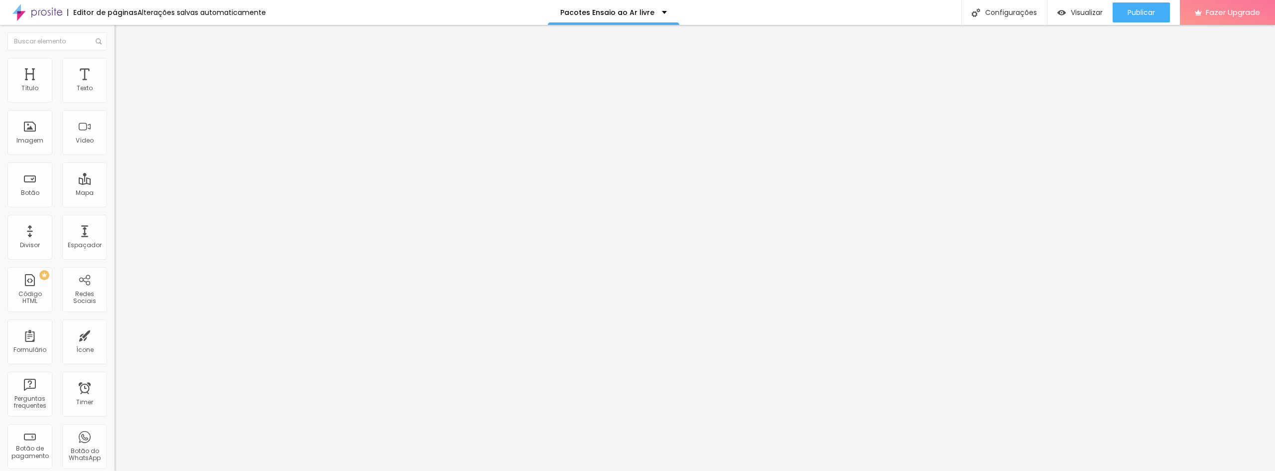
type input "69"
type input "68"
type input "61"
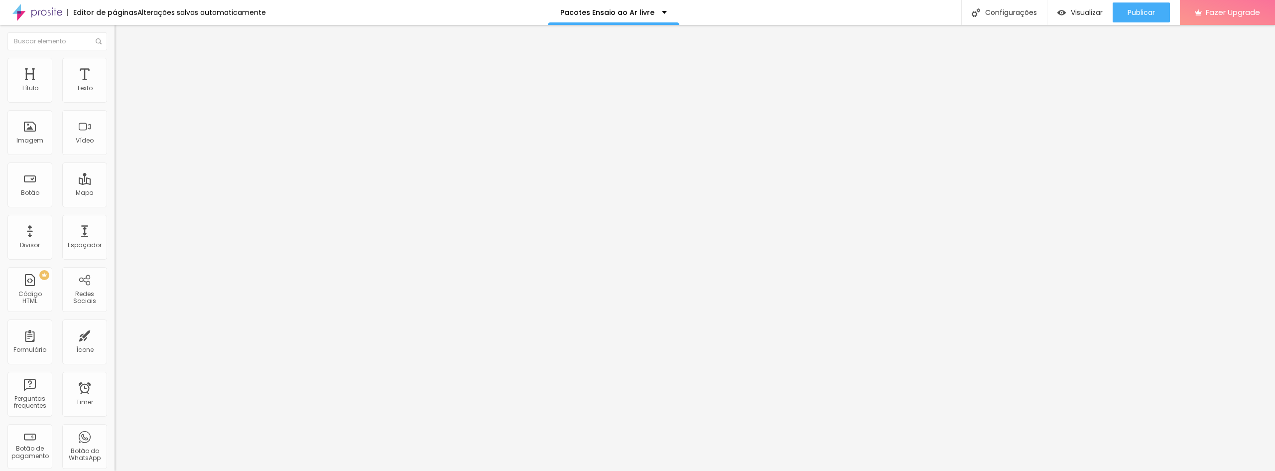
type input "61"
type input "60"
type input "59"
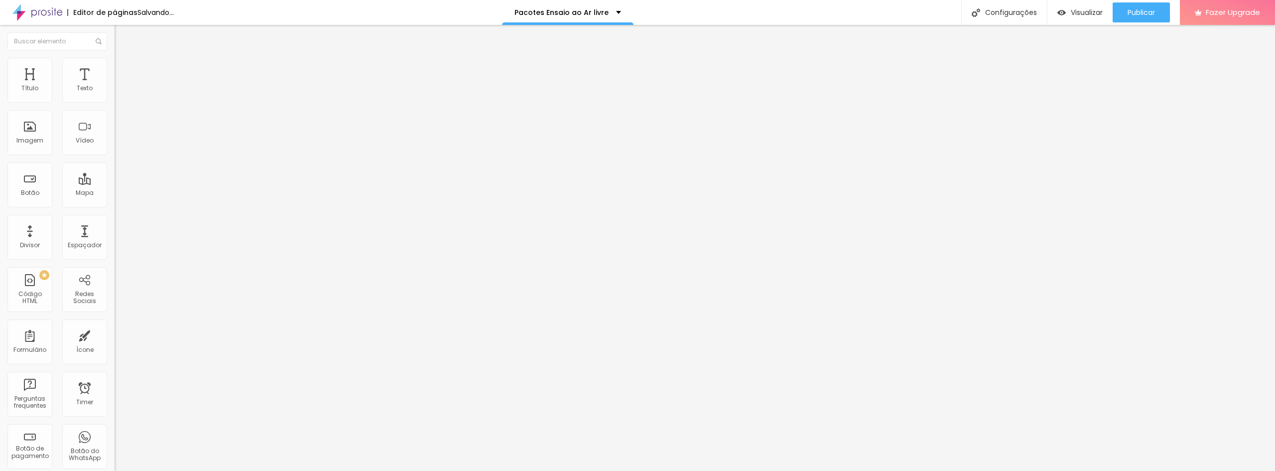
type input "56"
type input "55"
drag, startPoint x: 62, startPoint y: 209, endPoint x: 52, endPoint y: 211, distance: 10.2
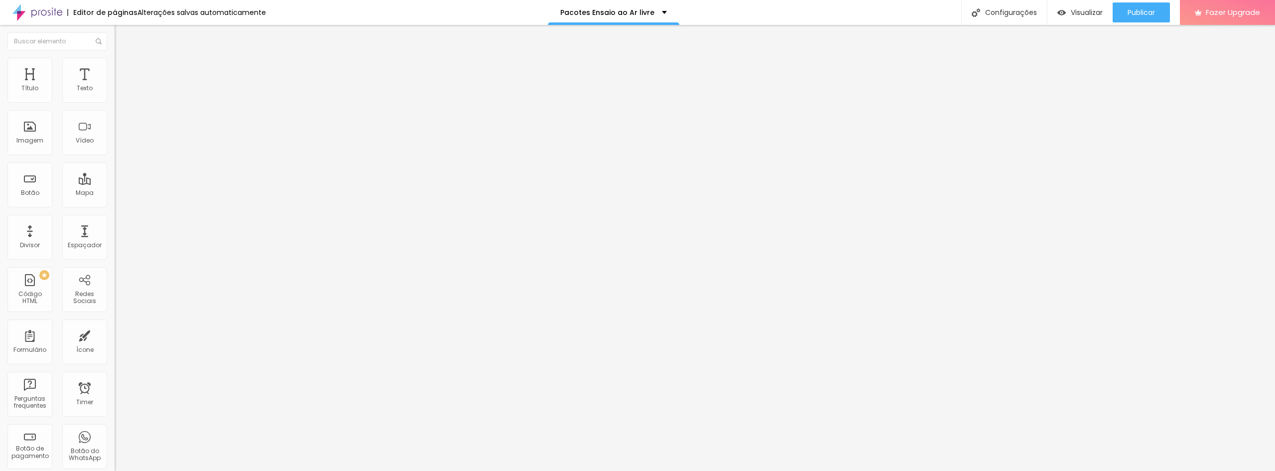
type input "55"
click at [115, 235] on input "range" at bounding box center [147, 239] width 64 height 8
click at [1120, 18] on button "Publicar" at bounding box center [1141, 12] width 57 height 20
click at [115, 244] on input "55" at bounding box center [136, 249] width 43 height 10
type input "14"
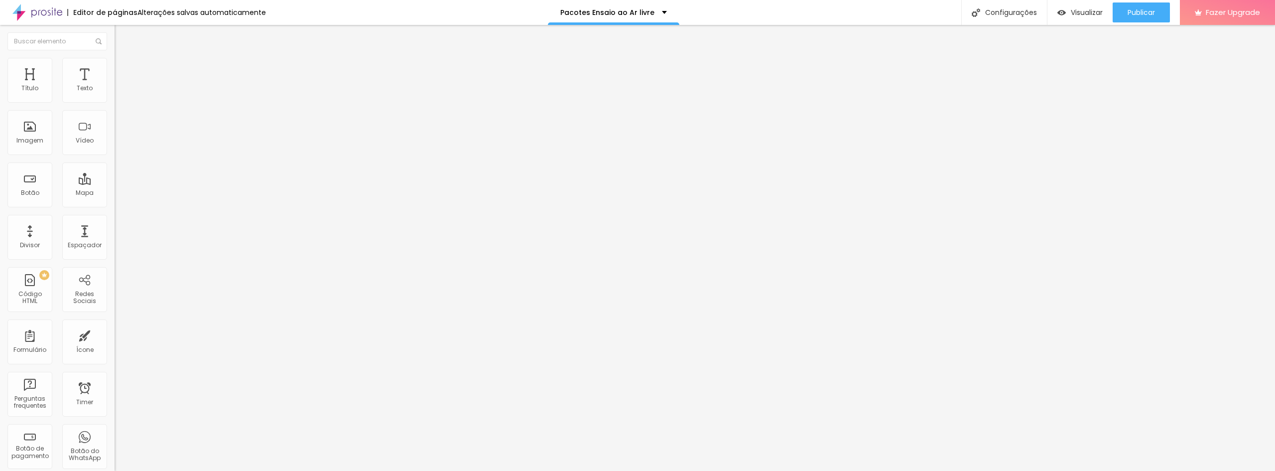
type input "7"
type input "74"
click at [1147, 16] on span "Publicar" at bounding box center [1141, 12] width 27 height 8
click at [1139, 20] on div "Publicar" at bounding box center [1141, 12] width 27 height 20
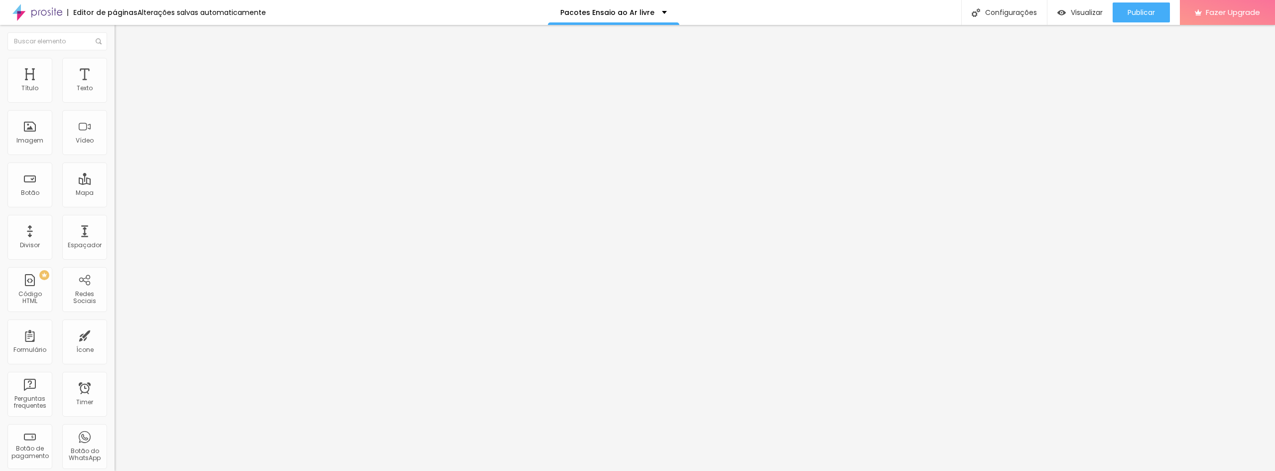
click at [115, 61] on li "Estilo" at bounding box center [172, 63] width 115 height 10
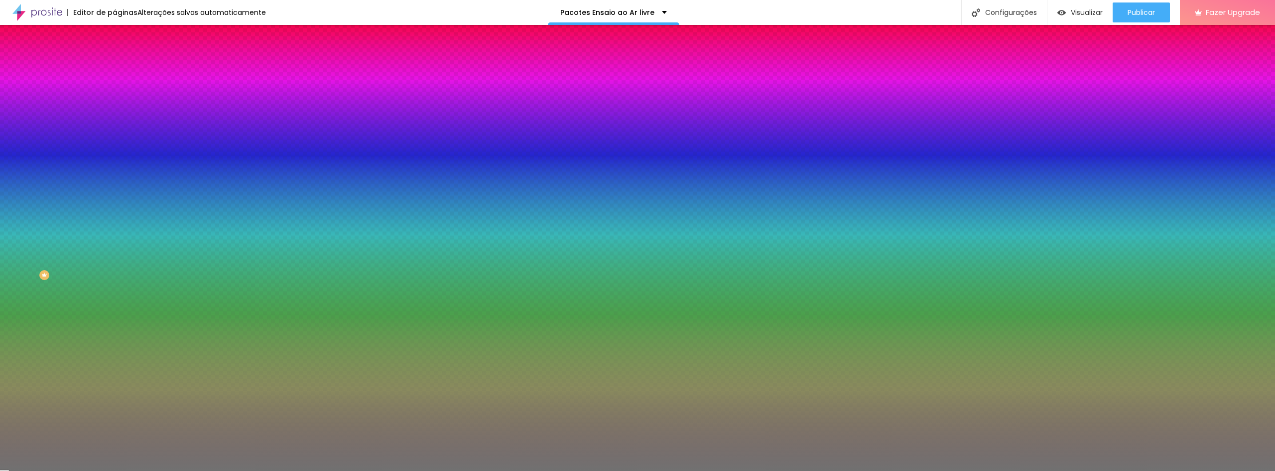
type input "18"
type input "19"
type input "22"
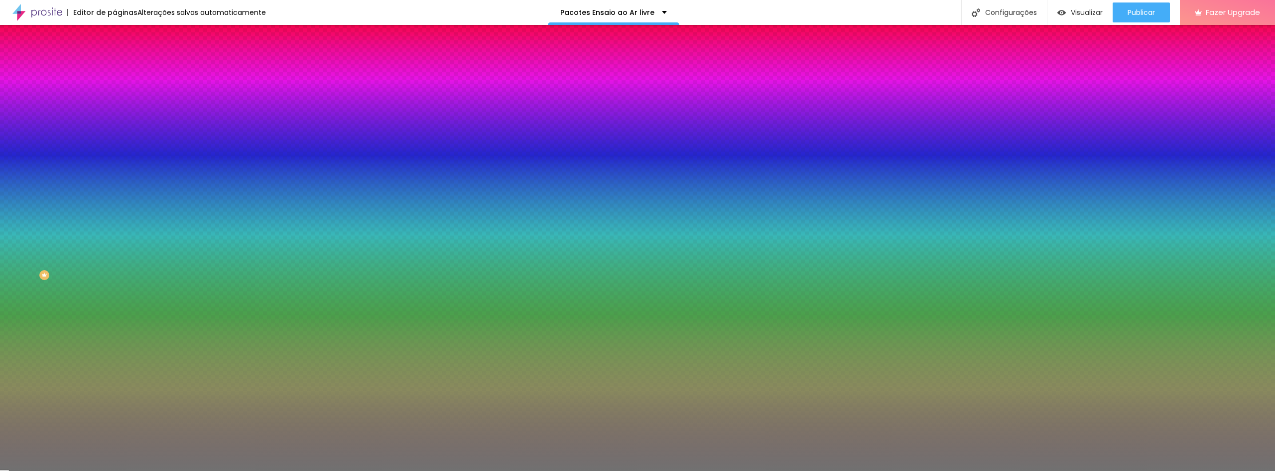
type input "22"
type input "27"
type input "30"
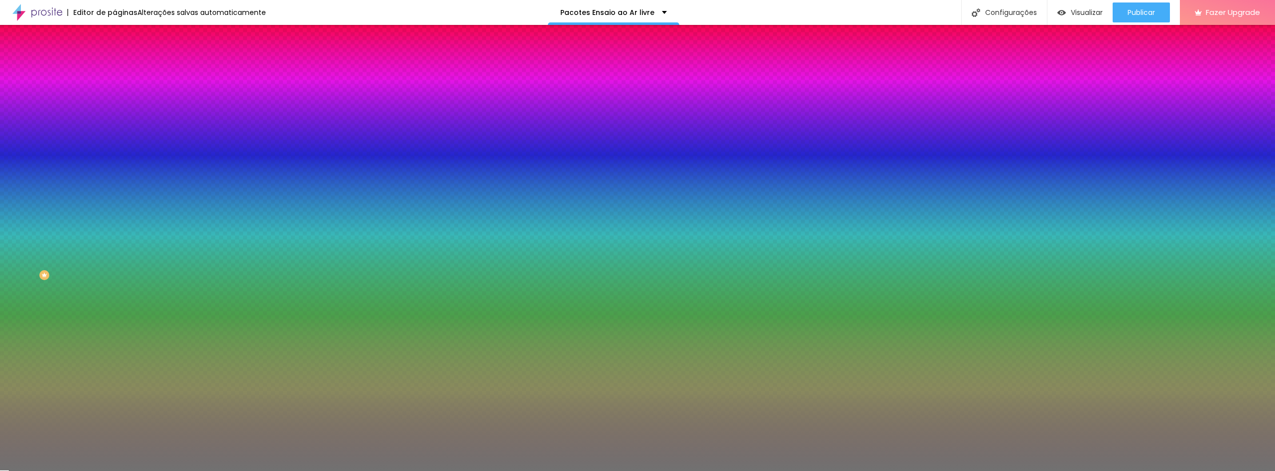
type input "32"
type input "35"
type input "37"
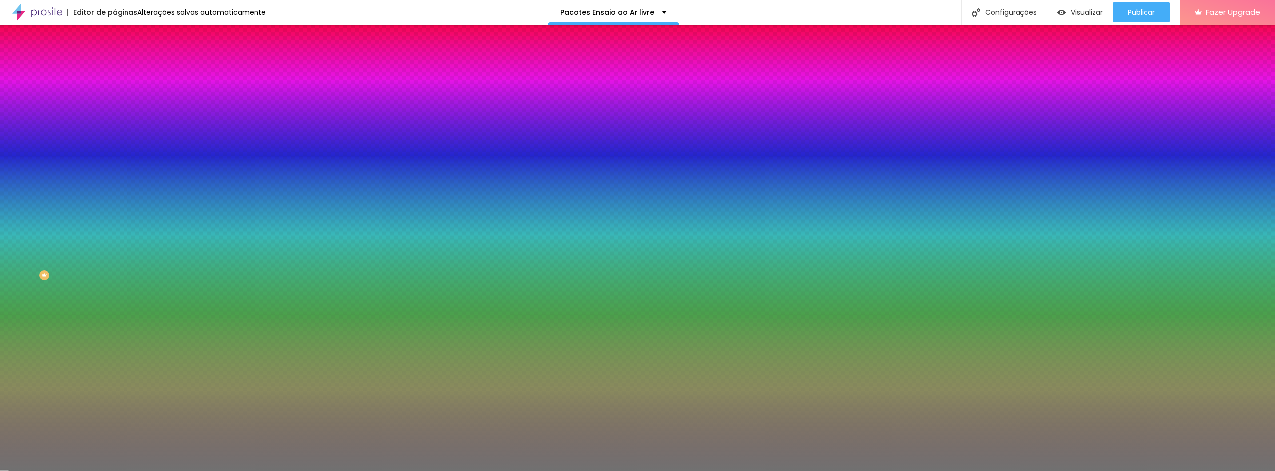
type input "37"
type input "38"
type input "40"
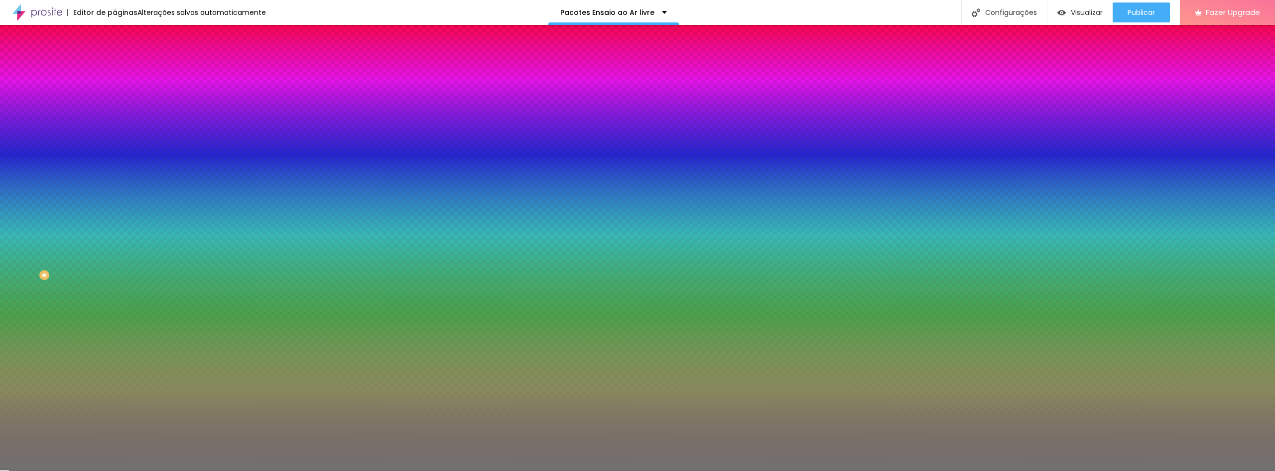
type input "41"
type input "43"
type input "44"
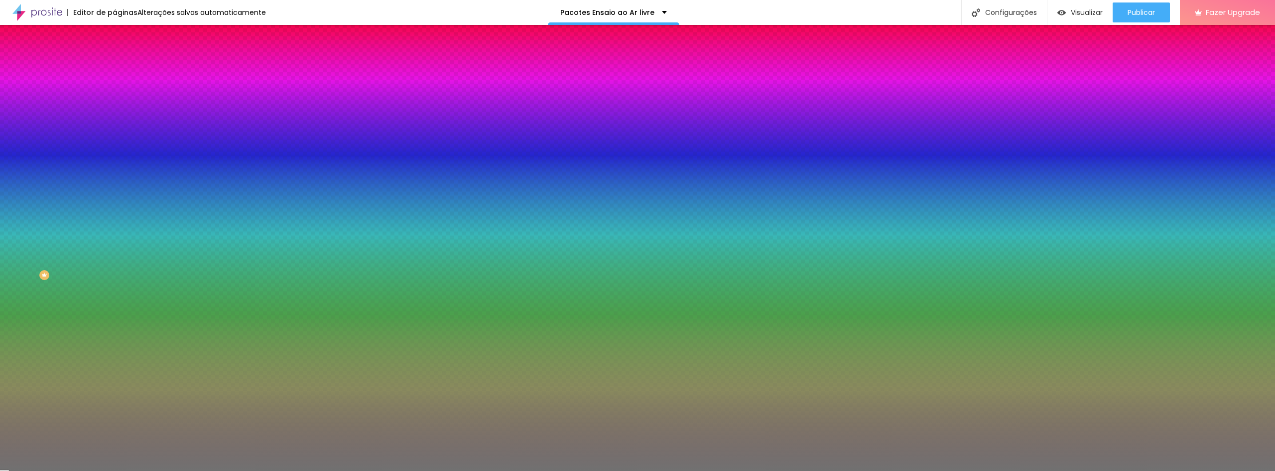
type input "44"
type input "45"
type input "46"
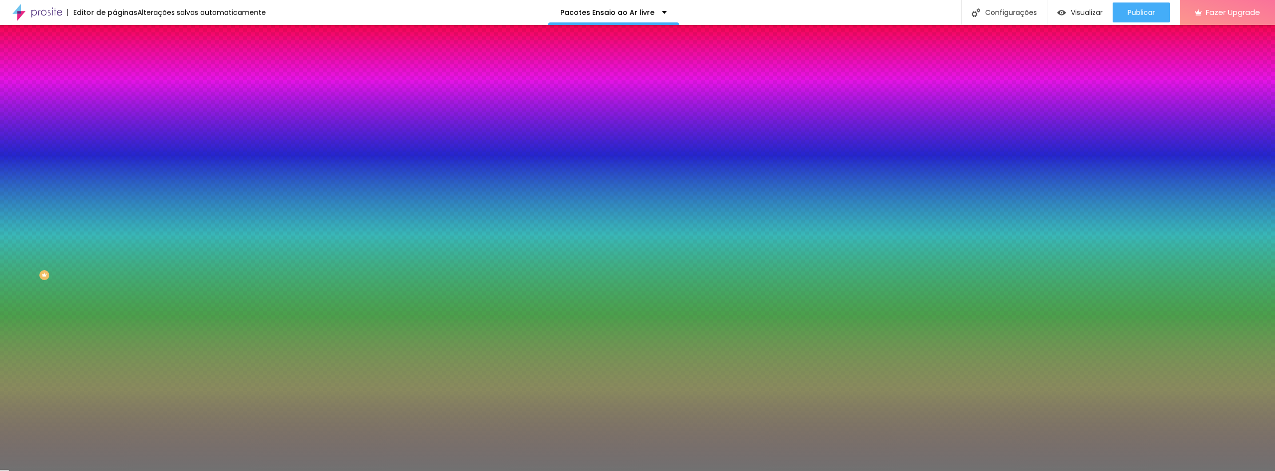
type input "47"
type input "48"
type input "49"
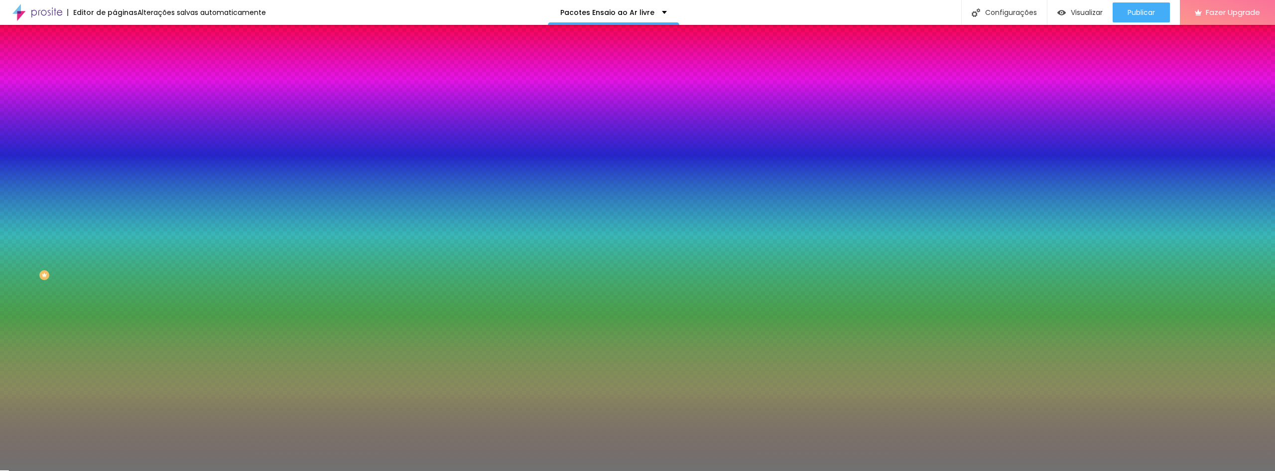
type input "49"
type input "50"
type input "55"
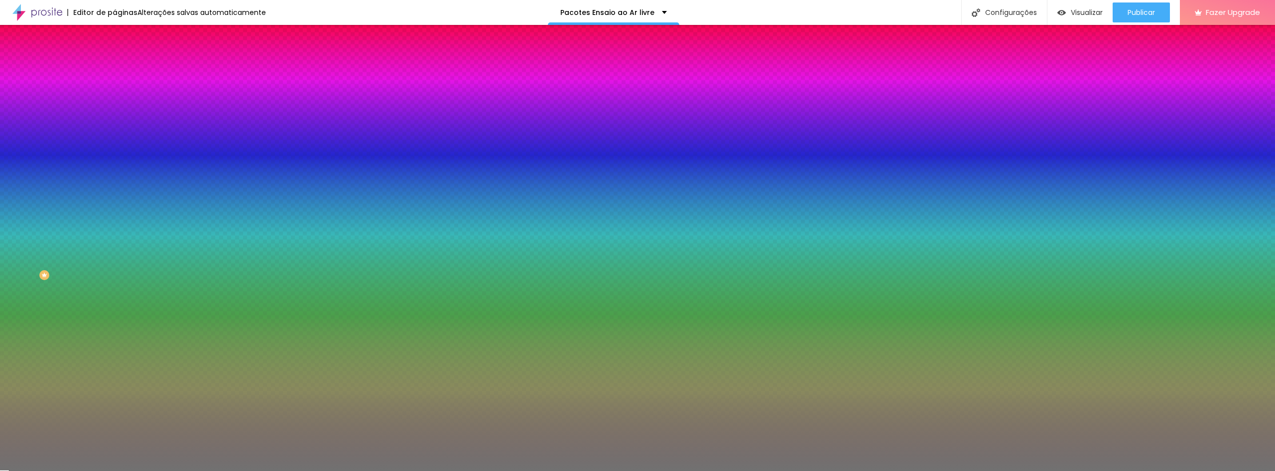
type input "64"
type input "69"
type input "68"
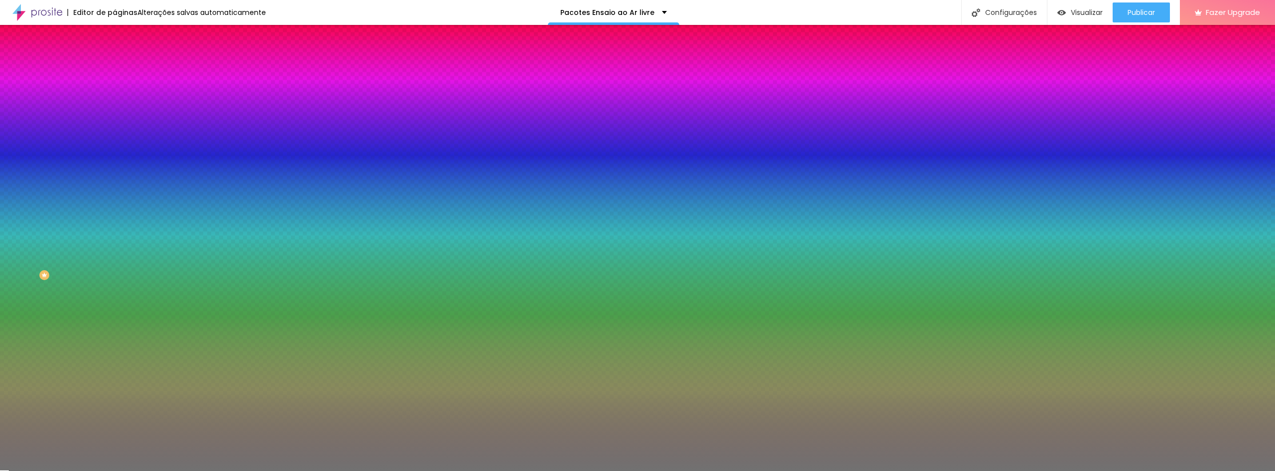
type input "68"
type input "58"
type input "56"
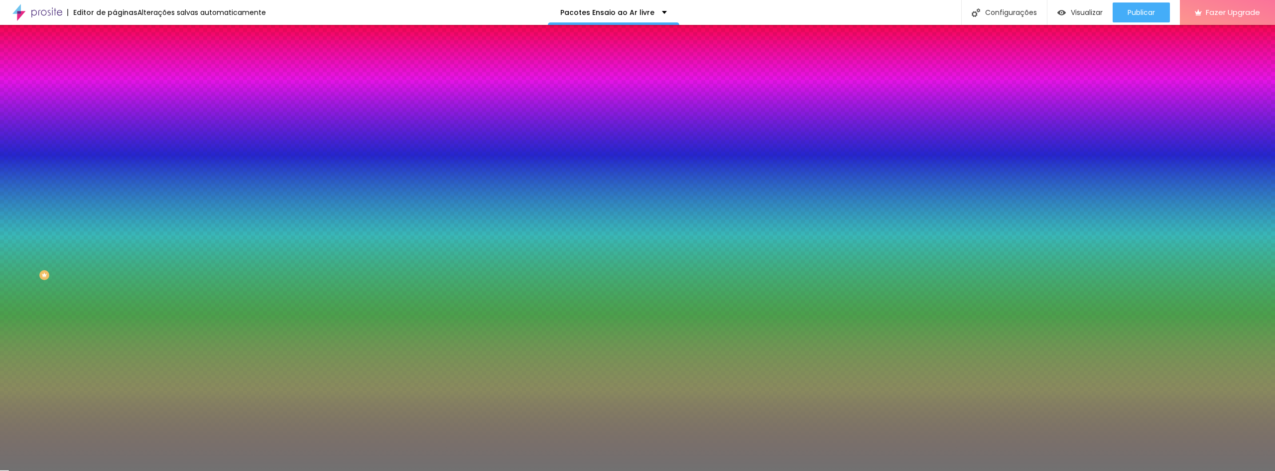
type input "55"
type input "54"
type input "53"
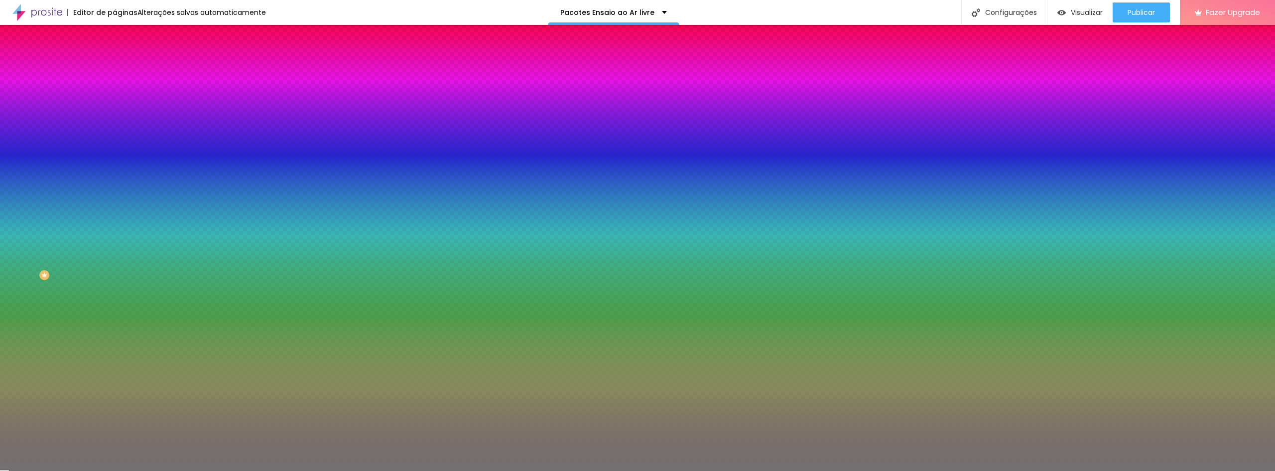
type input "53"
type input "52"
type input "50"
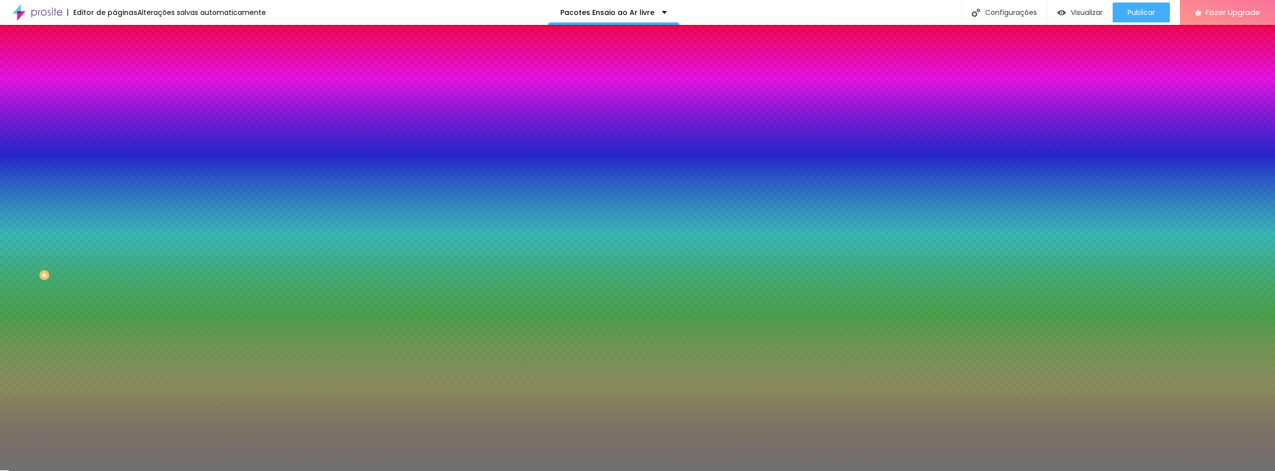
type input "49"
type input "48"
type input "47"
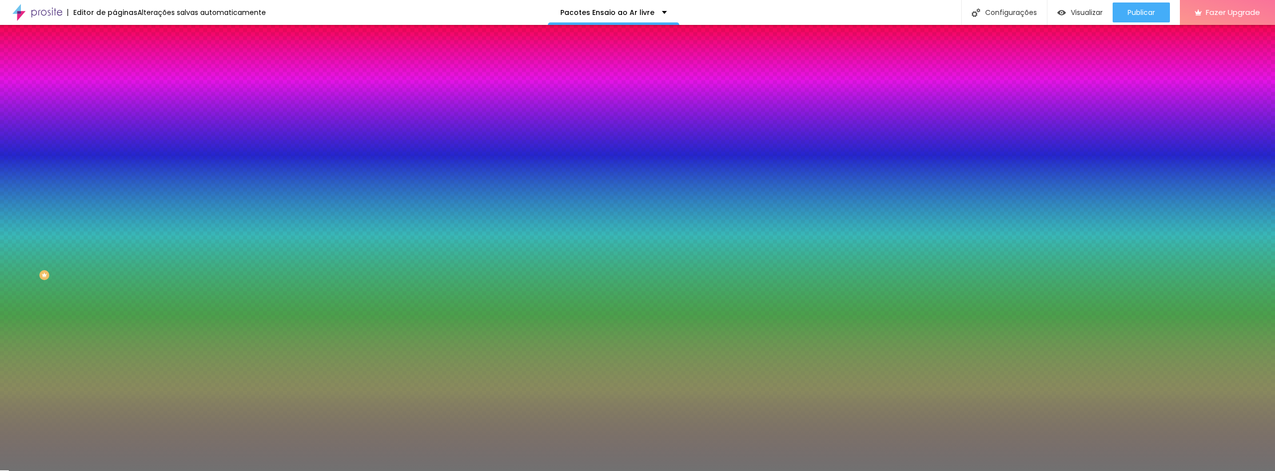
type input "47"
type input "46"
type input "45"
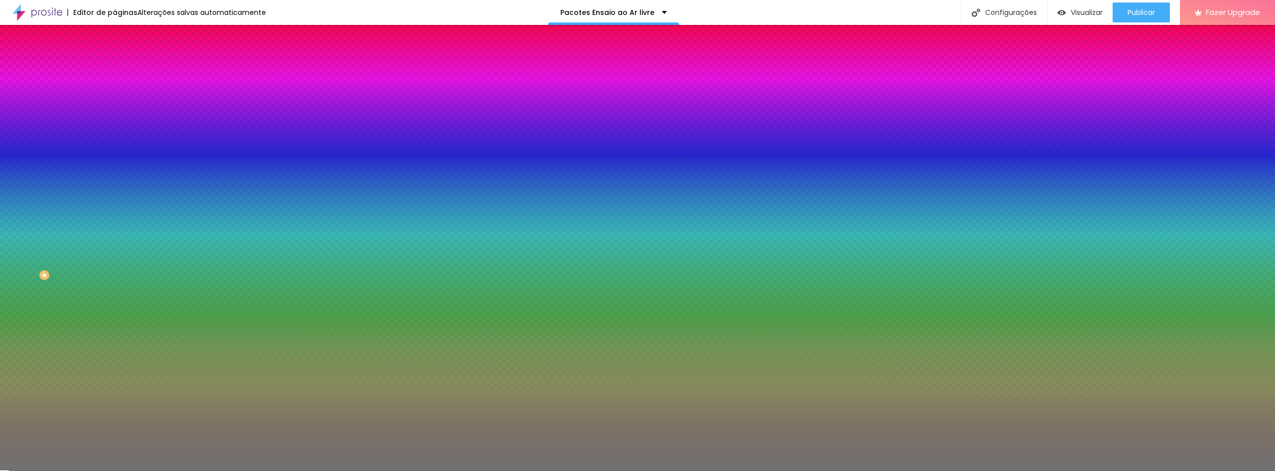
type input "43"
type input "41"
drag, startPoint x: 16, startPoint y: 130, endPoint x: 87, endPoint y: 160, distance: 77.2
type input "41"
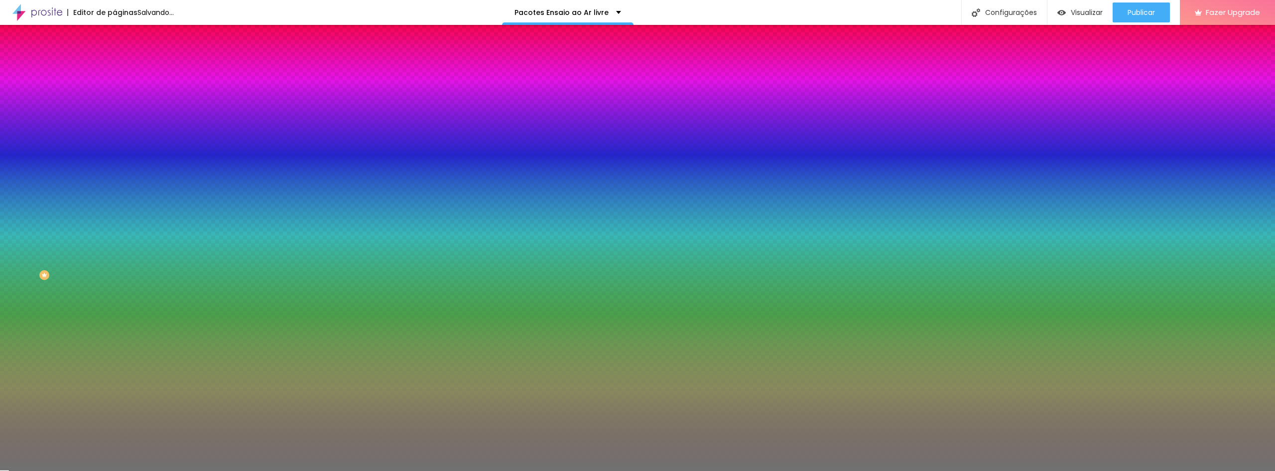
click at [115, 130] on input "range" at bounding box center [147, 126] width 64 height 8
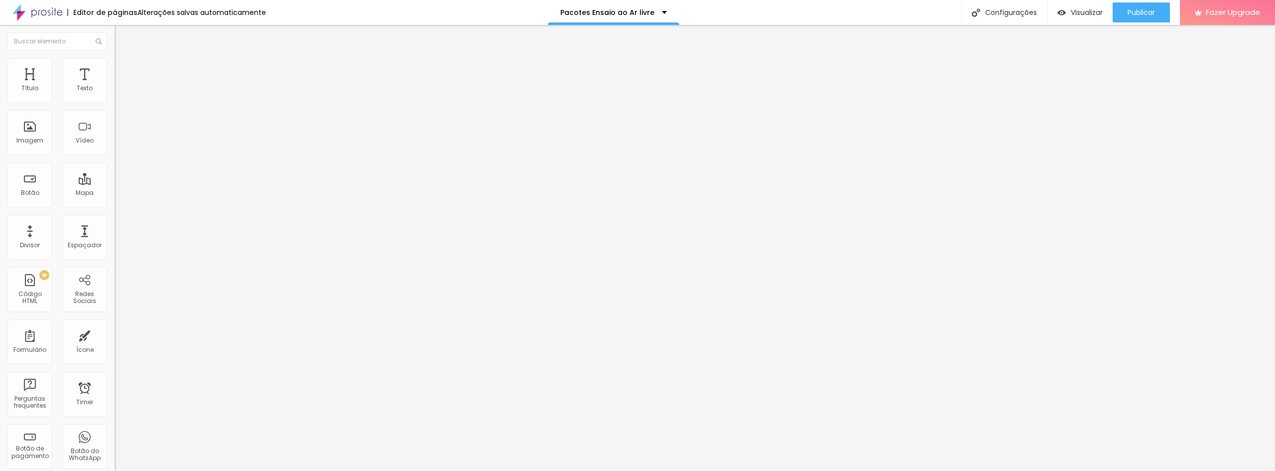
type input "28"
click at [115, 183] on input "range" at bounding box center [147, 187] width 64 height 8
click at [115, 192] on input "64" at bounding box center [136, 197] width 43 height 10
drag, startPoint x: 25, startPoint y: 100, endPoint x: 31, endPoint y: 101, distance: 6.0
click at [115, 183] on input "range" at bounding box center [147, 187] width 64 height 8
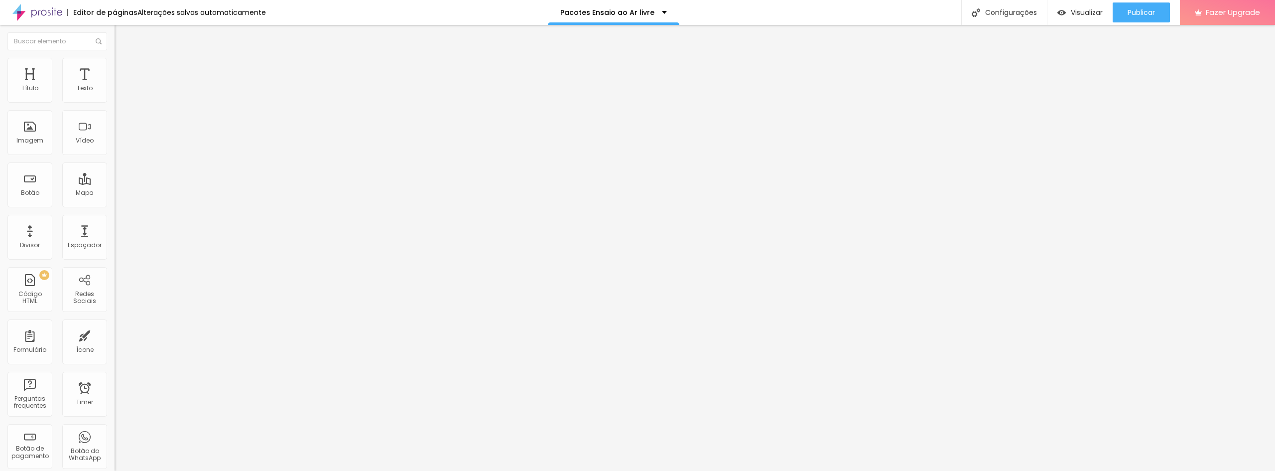
click at [115, 63] on img at bounding box center [119, 62] width 9 height 9
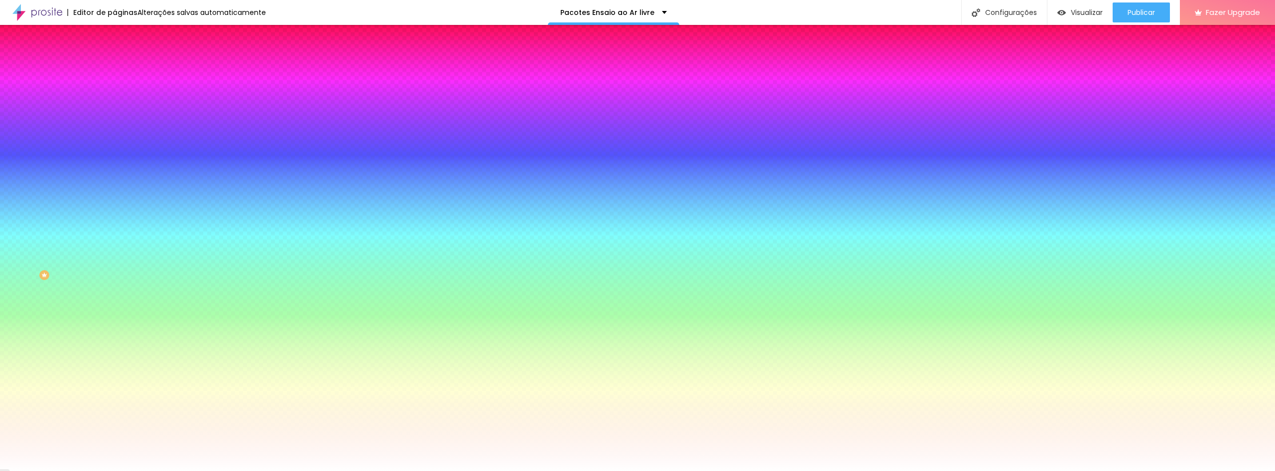
click at [115, 135] on div at bounding box center [172, 135] width 115 height 0
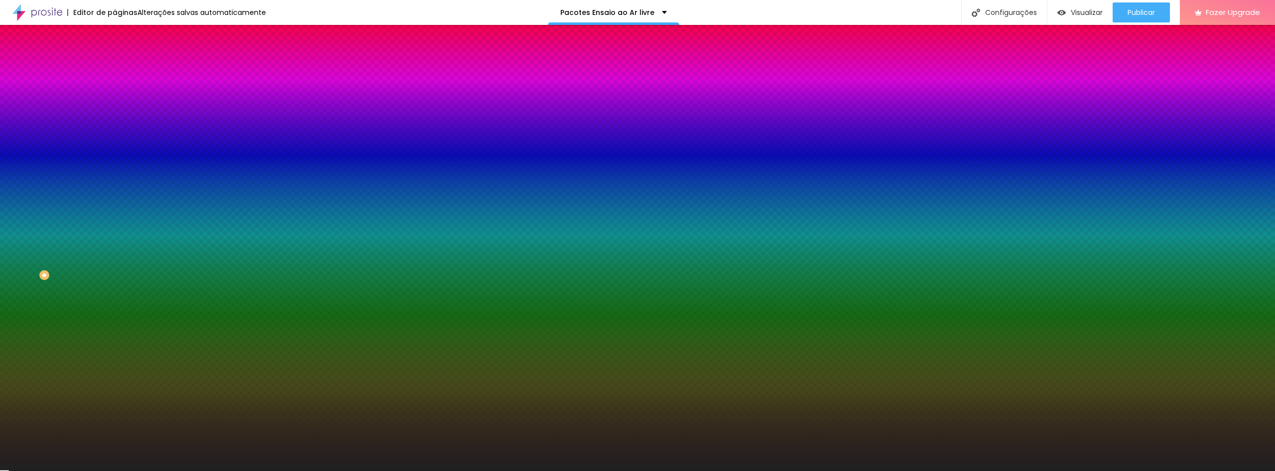
drag, startPoint x: 59, startPoint y: 217, endPoint x: 10, endPoint y: 259, distance: 64.3
click at [115, 207] on div "Imagem de fundo Adicionar imagem Efeito da Imagem Nenhum Nenhum Parallax Cor de…" at bounding box center [172, 142] width 115 height 129
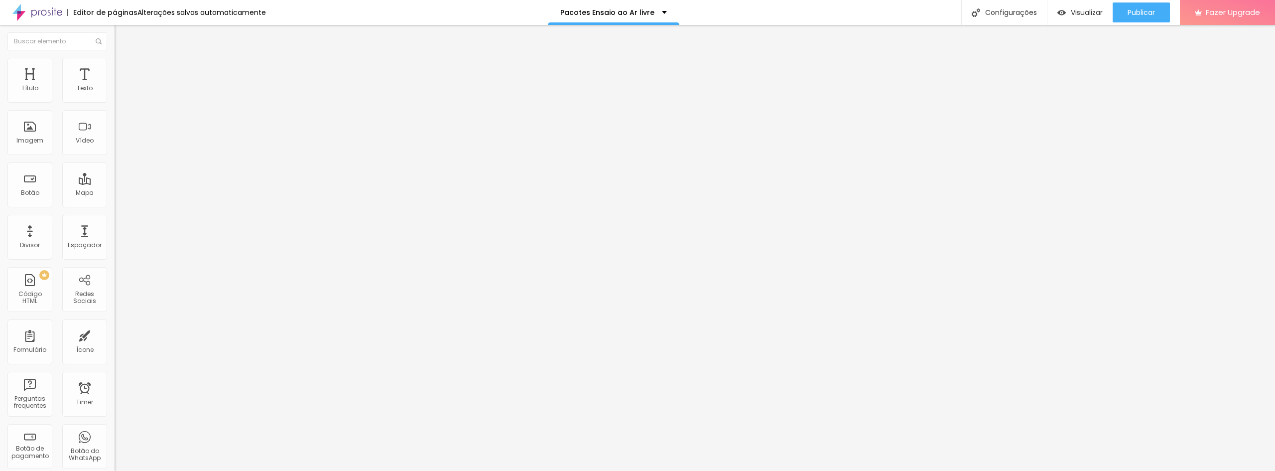
drag, startPoint x: 21, startPoint y: 98, endPoint x: 28, endPoint y: 95, distance: 7.4
click at [115, 183] on input "range" at bounding box center [147, 187] width 64 height 8
drag, startPoint x: 22, startPoint y: 98, endPoint x: 27, endPoint y: 98, distance: 5.5
click at [115, 183] on input "range" at bounding box center [147, 187] width 64 height 8
click at [1140, 15] on span "Publicar" at bounding box center [1141, 12] width 27 height 8
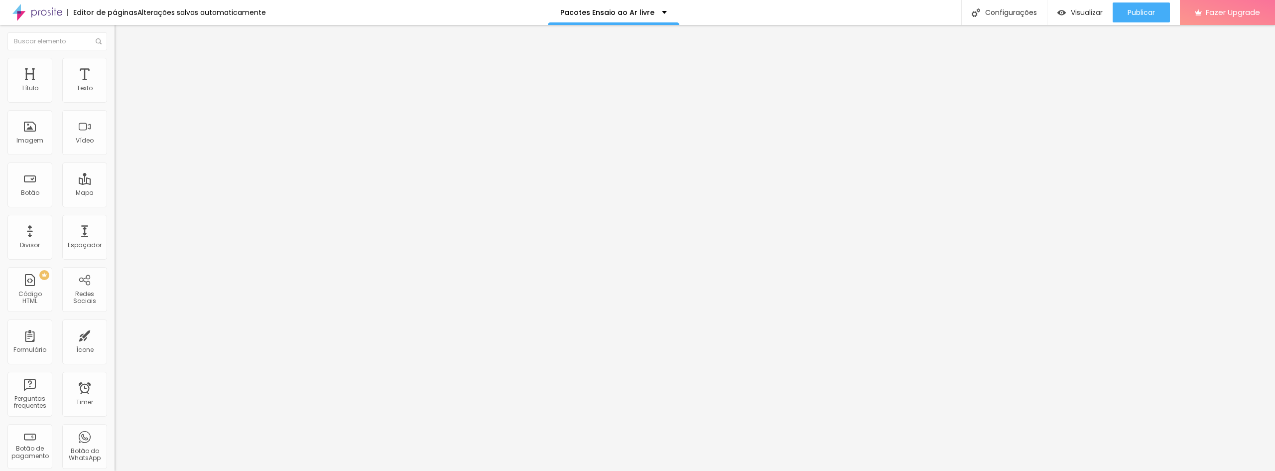
click at [122, 36] on div "Editar Título" at bounding box center [150, 36] width 57 height 8
click at [115, 200] on input "[URL][DOMAIN_NAME]" at bounding box center [175, 200] width 120 height 10
drag, startPoint x: 47, startPoint y: 60, endPoint x: 54, endPoint y: 62, distance: 6.8
click at [115, 61] on ul "Conteúdo Estilo Avançado" at bounding box center [172, 63] width 115 height 30
click at [124, 69] on span "Estilo" at bounding box center [131, 64] width 15 height 8
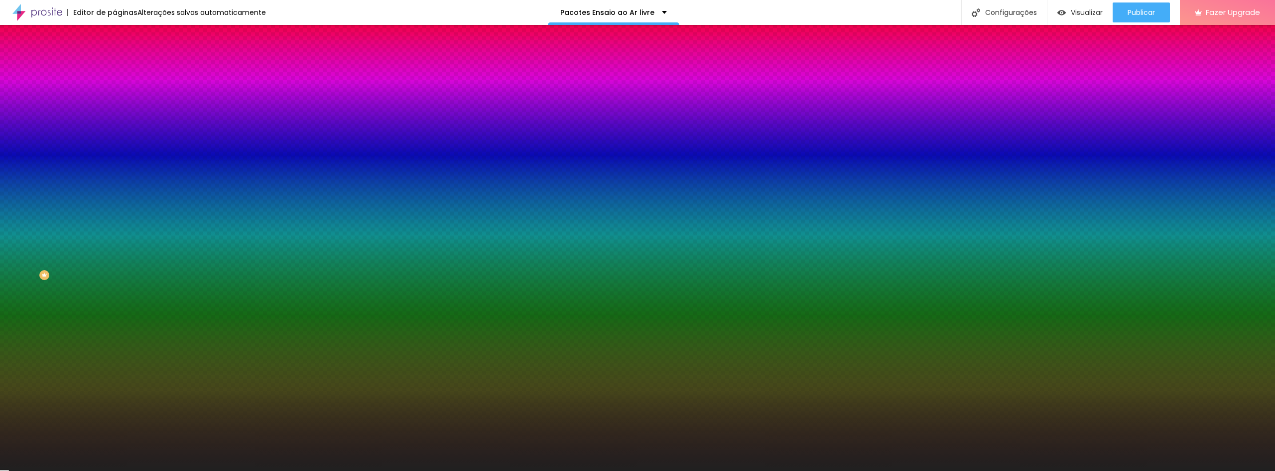
click at [115, 135] on div at bounding box center [172, 135] width 115 height 0
drag, startPoint x: 103, startPoint y: 212, endPoint x: 104, endPoint y: 169, distance: 43.3
click at [115, 169] on div "Imagem de fundo Adicionar imagem Efeito da Imagem Nenhum Nenhum Parallax Cor de…" at bounding box center [172, 142] width 115 height 129
click at [115, 135] on div at bounding box center [172, 135] width 115 height 0
drag, startPoint x: 98, startPoint y: 215, endPoint x: 110, endPoint y: 339, distance: 124.6
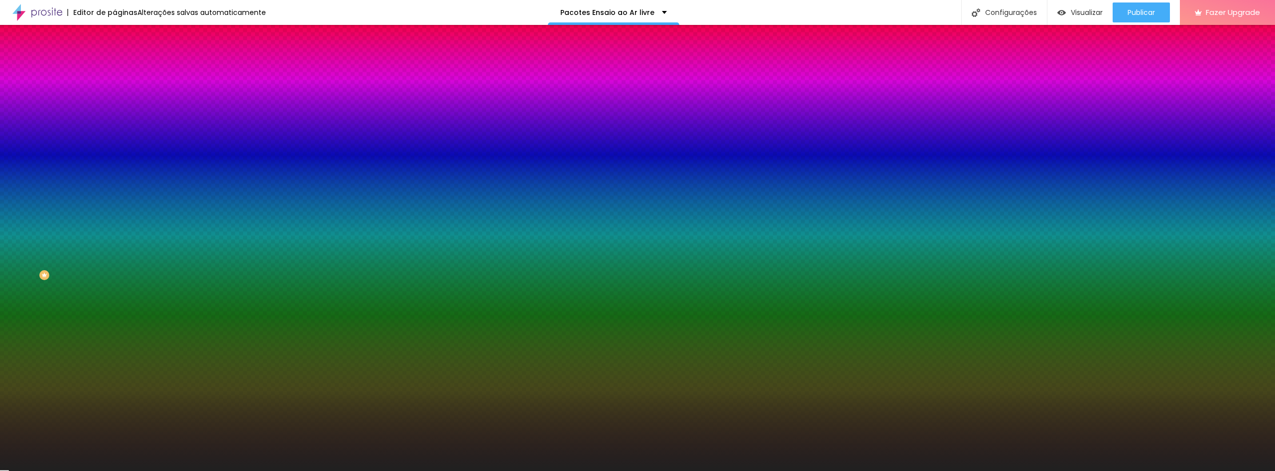
click at [115, 339] on div "Editar Seção Conteúdo Estilo Avançado Imagem de fundo Adicionar imagem Efeito d…" at bounding box center [172, 248] width 115 height 446
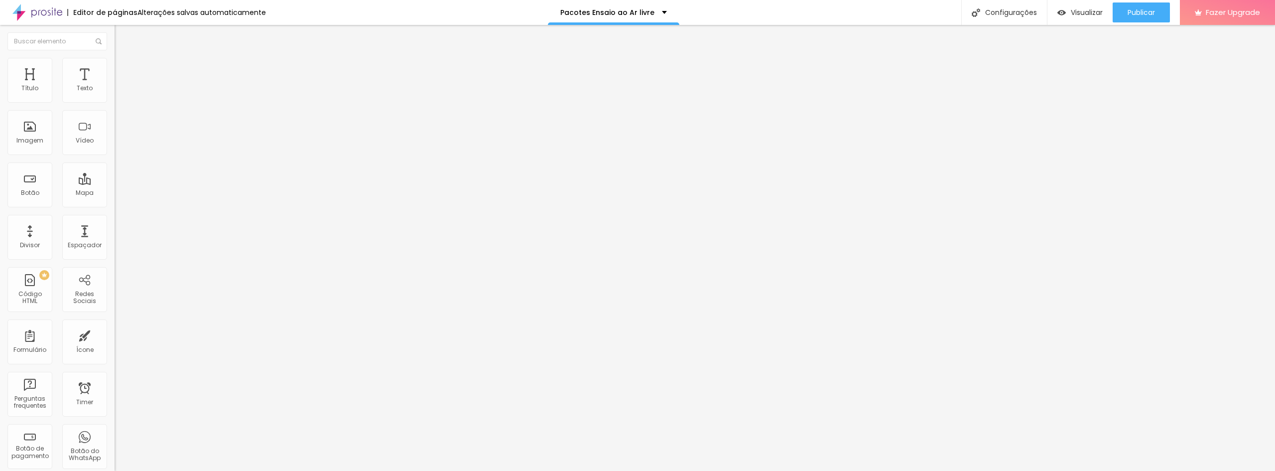
click at [115, 64] on img at bounding box center [119, 62] width 9 height 9
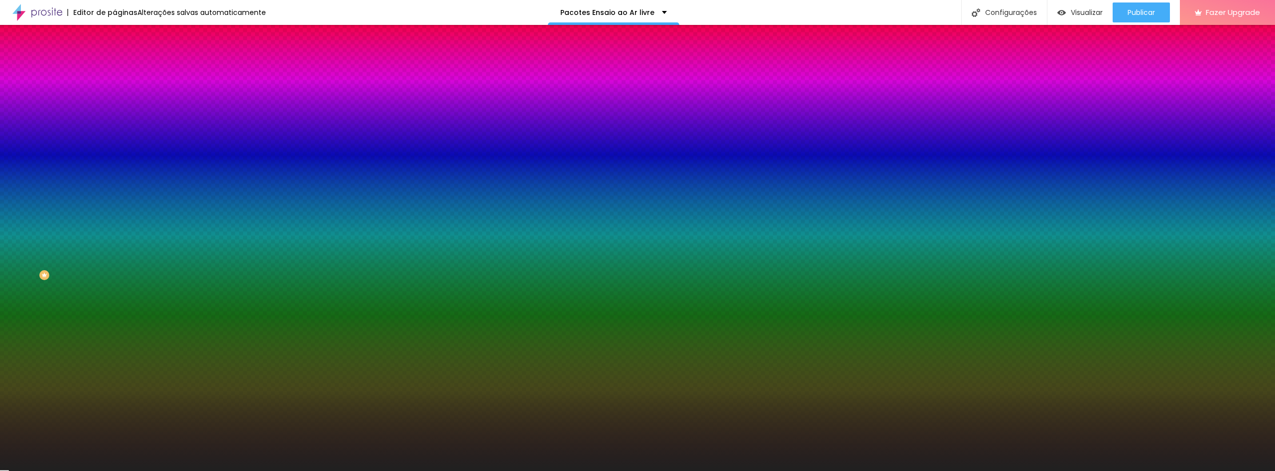
click at [115, 135] on div at bounding box center [172, 135] width 115 height 0
drag, startPoint x: 103, startPoint y: 207, endPoint x: 106, endPoint y: 316, distance: 109.6
click at [115, 318] on div "Editar Seção Conteúdo Estilo Avançado Imagem de fundo Adicionar imagem Efeito d…" at bounding box center [172, 248] width 115 height 446
click at [115, 135] on div at bounding box center [172, 135] width 115 height 0
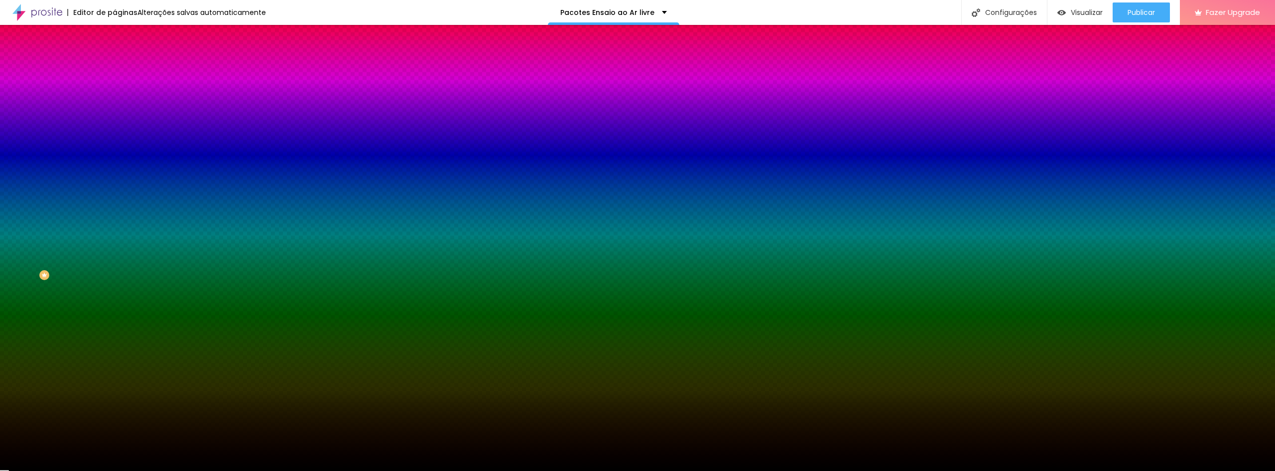
drag, startPoint x: 55, startPoint y: 226, endPoint x: 31, endPoint y: 321, distance: 98.1
click at [115, 323] on div "Editar Seção Conteúdo Estilo Avançado Imagem de fundo Adicionar imagem Efeito d…" at bounding box center [172, 248] width 115 height 446
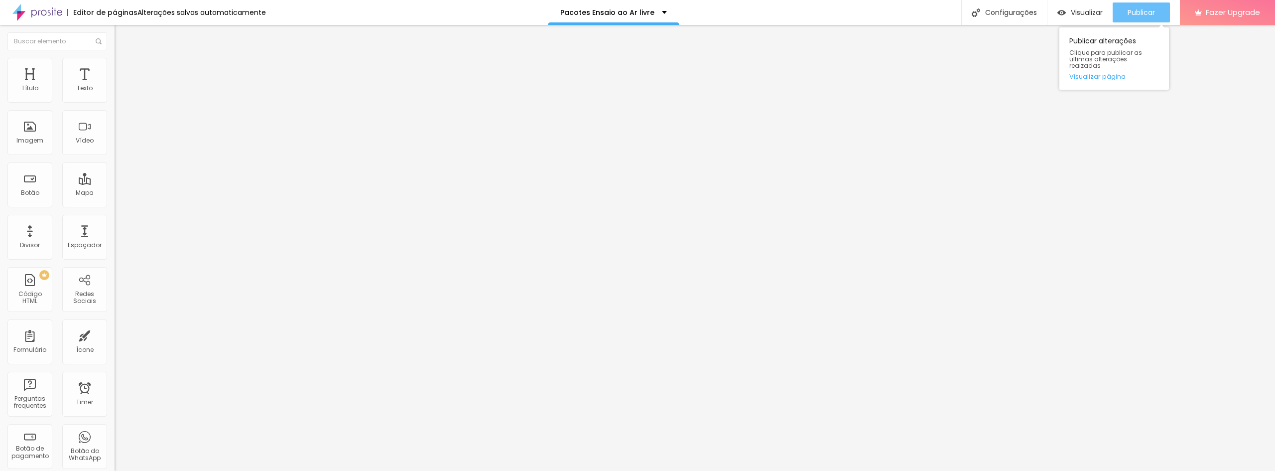
click at [1150, 14] on span "Publicar" at bounding box center [1141, 12] width 27 height 8
click at [1146, 3] on div "Publicar" at bounding box center [1141, 12] width 27 height 20
